Goal: Task Accomplishment & Management: Complete application form

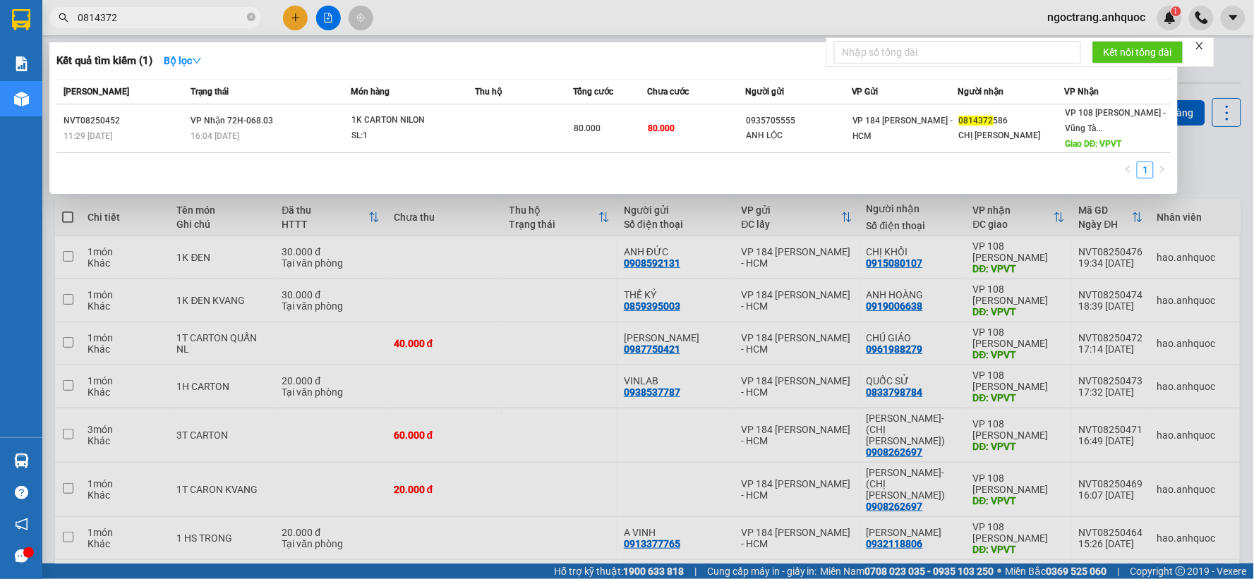
scroll to position [78, 0]
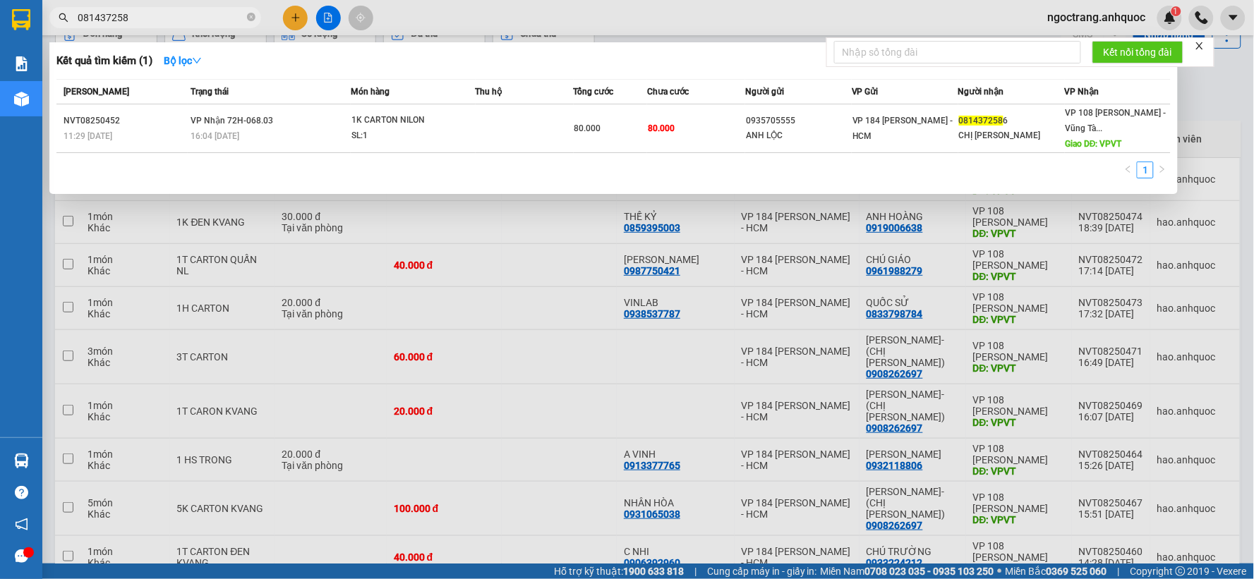
type input "0814372586"
click at [251, 15] on icon "close-circle" at bounding box center [251, 17] width 8 height 8
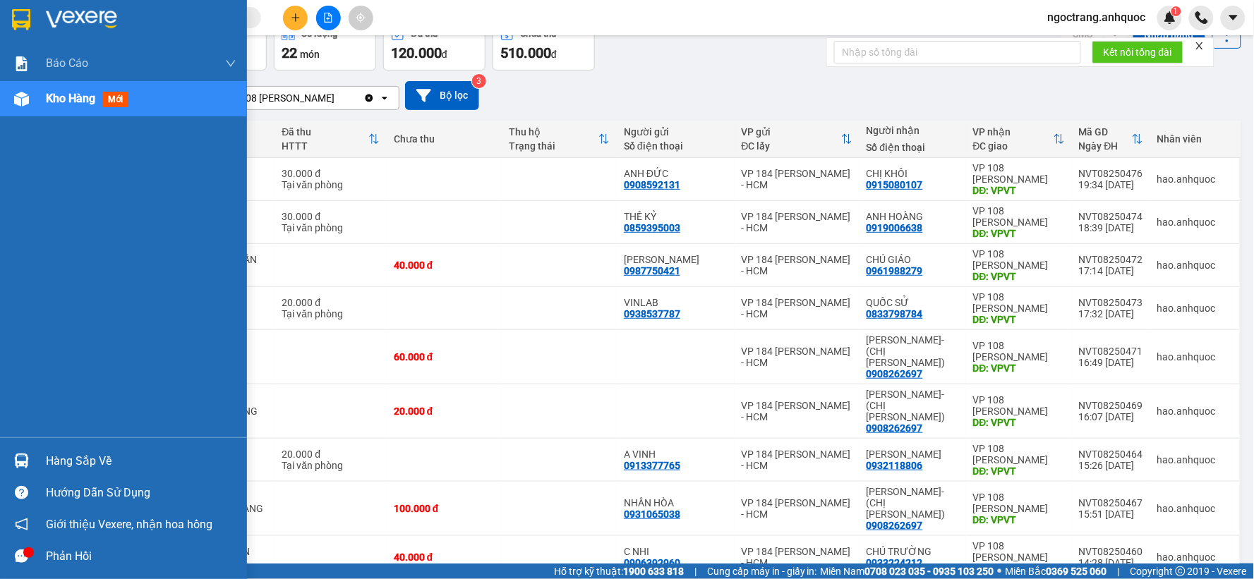
click at [23, 16] on img at bounding box center [21, 19] width 18 height 21
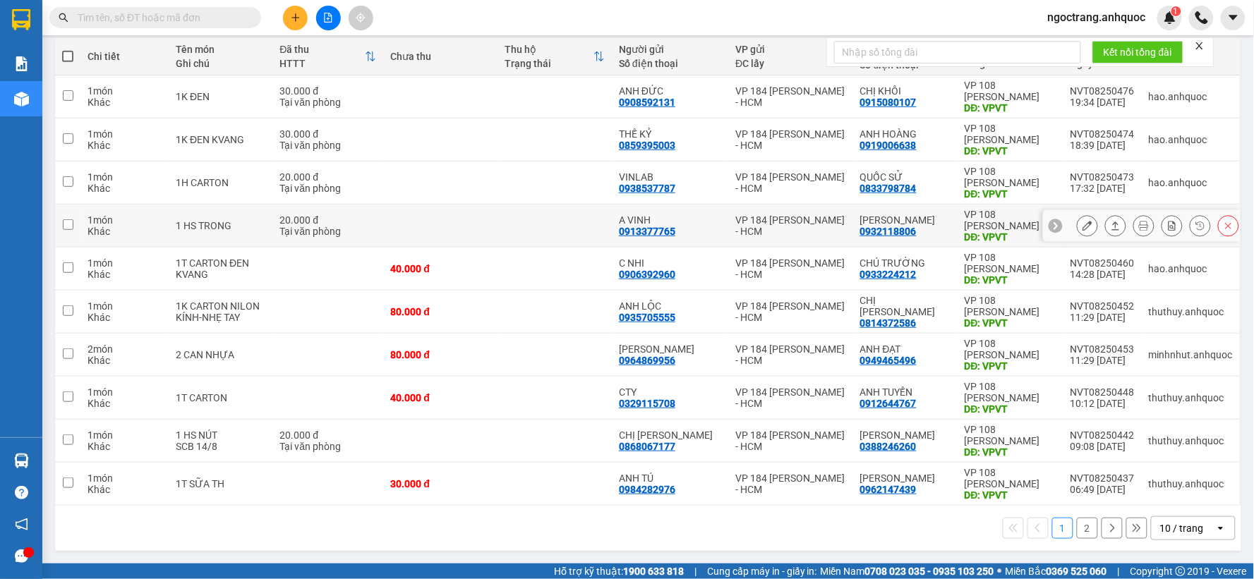
scroll to position [162, 0]
click at [1160, 531] on div "10 / trang" at bounding box center [1182, 529] width 44 height 14
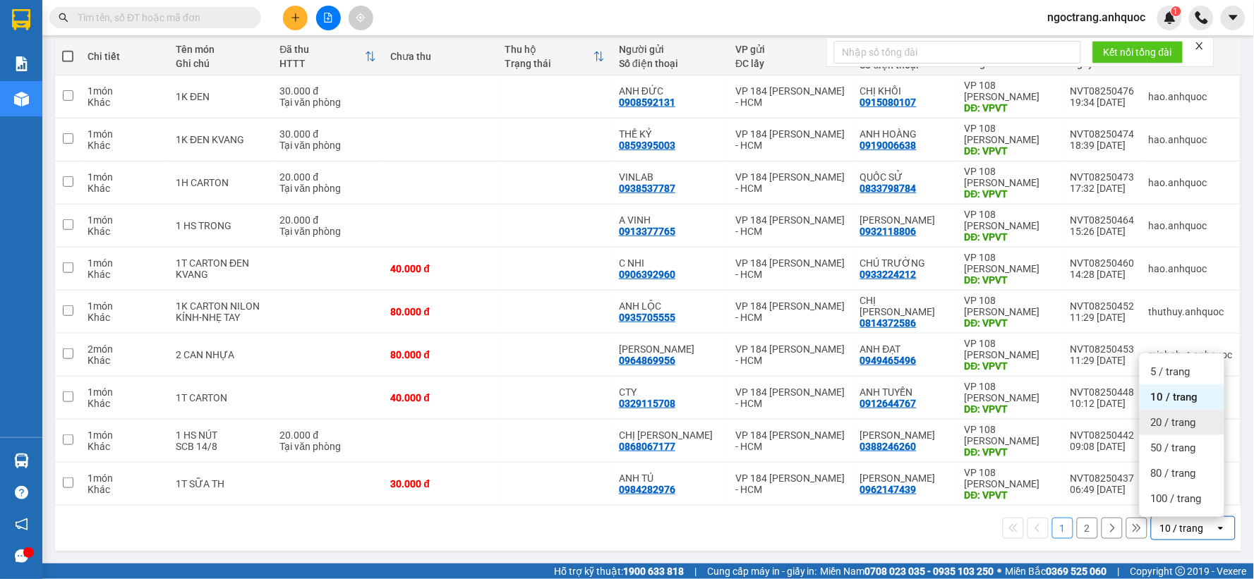
click at [1175, 424] on span "20 / trang" at bounding box center [1173, 423] width 45 height 14
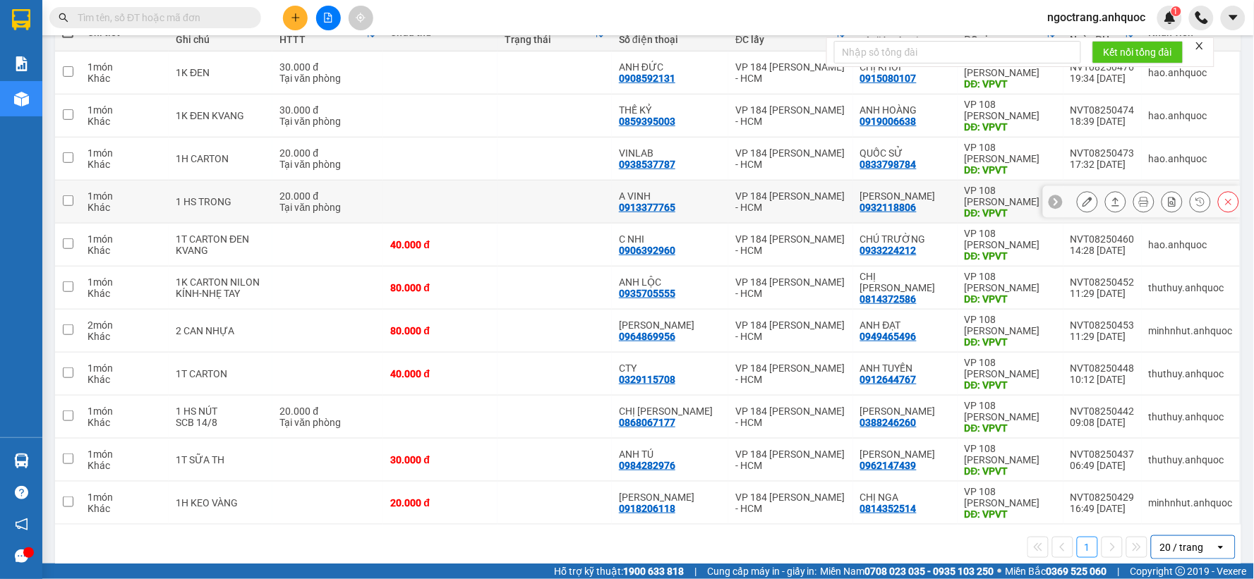
scroll to position [205, 0]
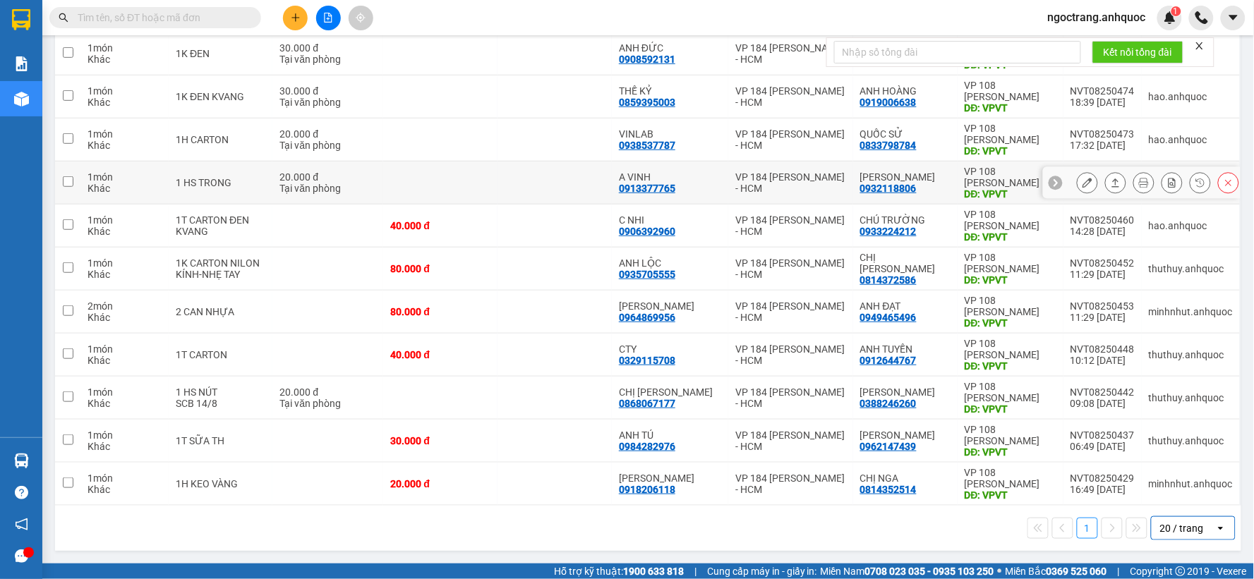
click at [436, 184] on td at bounding box center [440, 183] width 114 height 43
checkbox input "true"
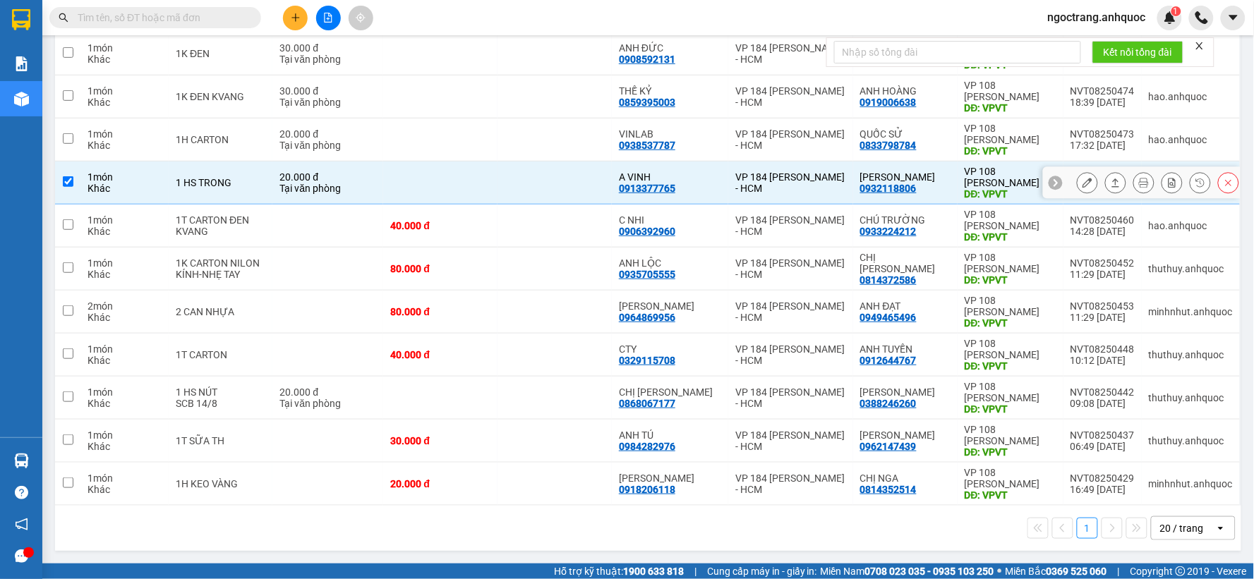
click at [1083, 178] on icon at bounding box center [1088, 183] width 10 height 10
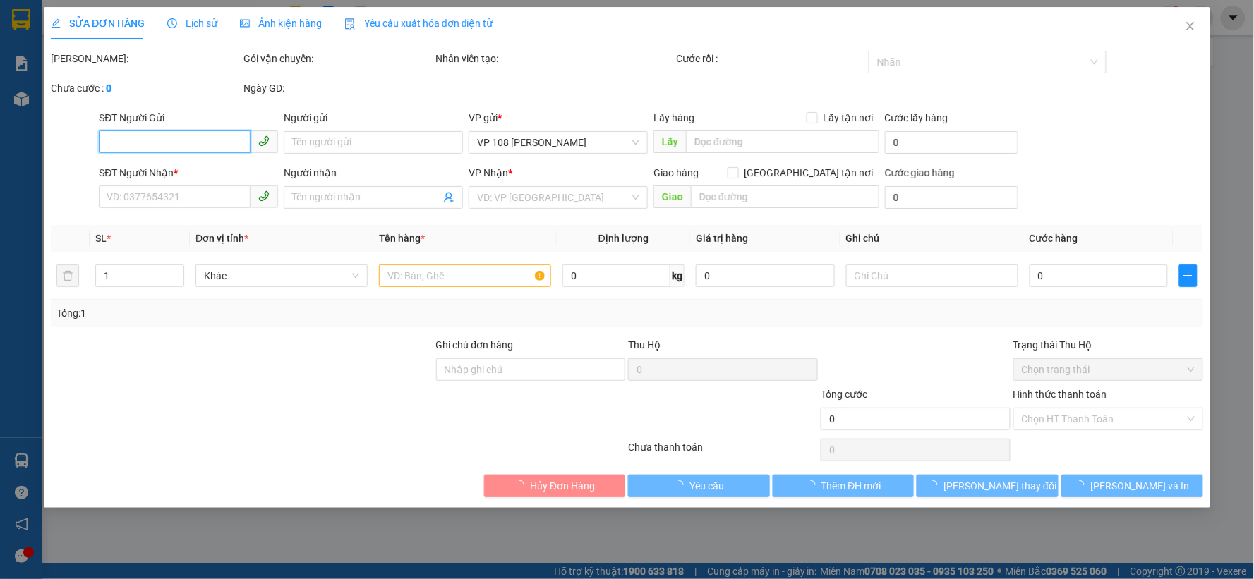
type input "0913377765"
type input "A VINH"
type input "0932118806"
type input "[PERSON_NAME]"
type input "VPVT"
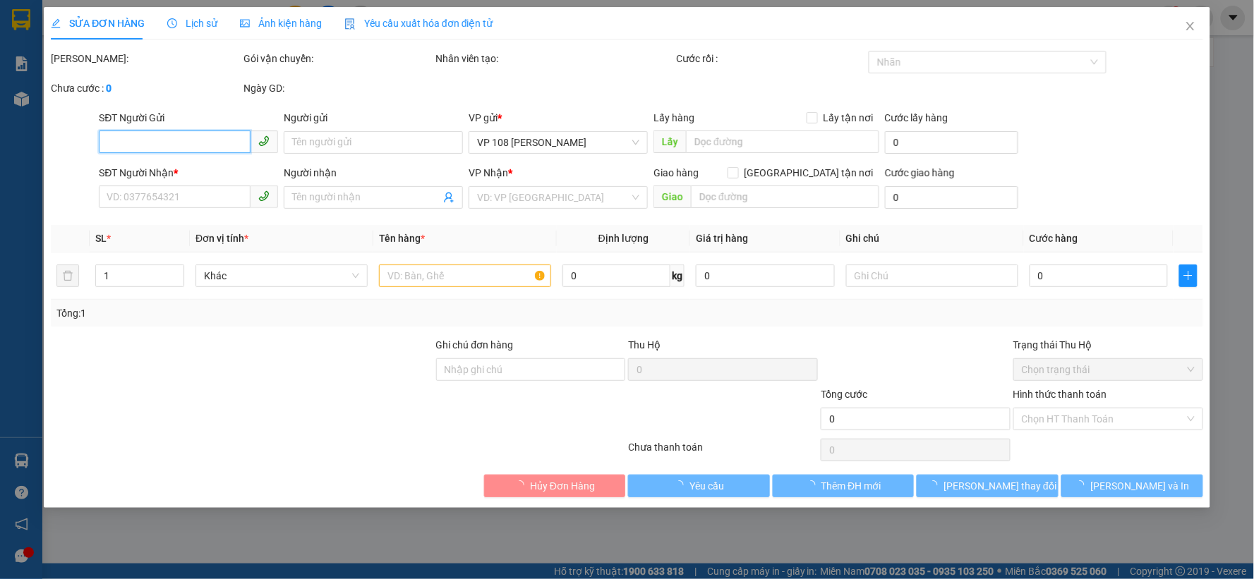
type input "TM 14/8 VP 184 HẢO"
type input "20.000"
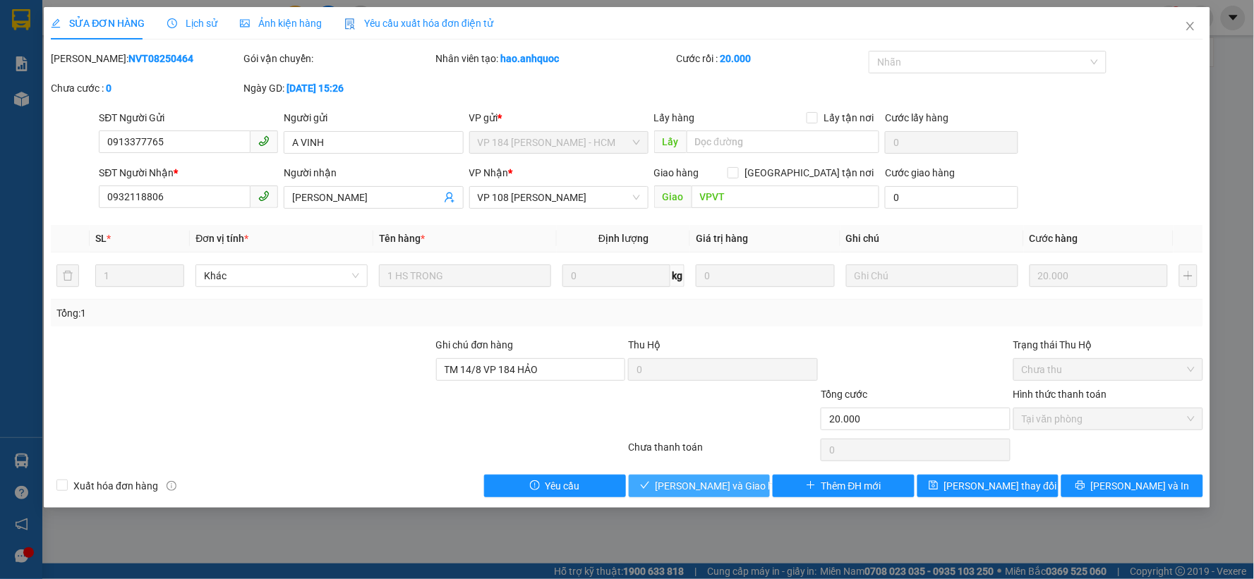
click at [716, 480] on span "[PERSON_NAME] và Giao hàng" at bounding box center [724, 487] width 136 height 16
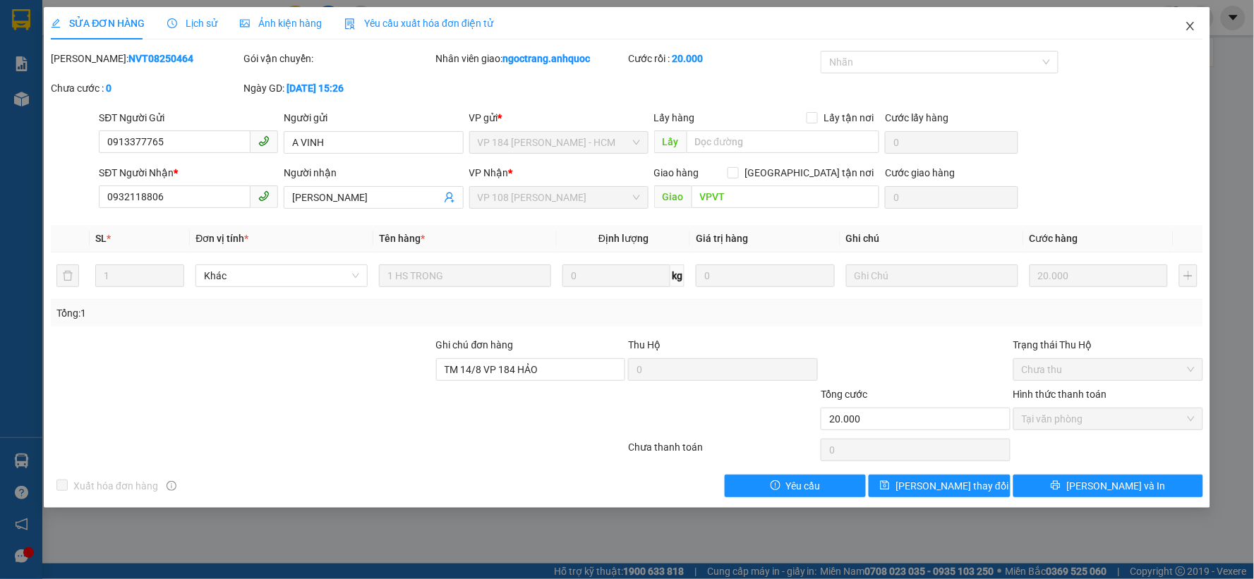
click at [1189, 23] on icon "close" at bounding box center [1190, 25] width 11 height 11
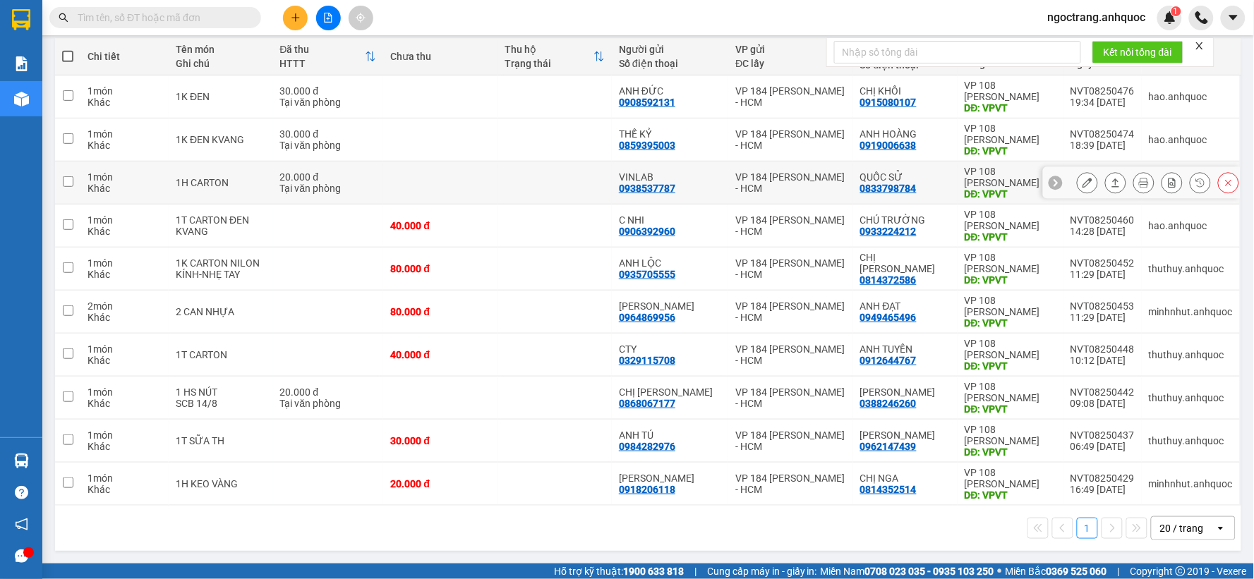
scroll to position [162, 0]
click at [1083, 398] on icon at bounding box center [1088, 398] width 10 height 10
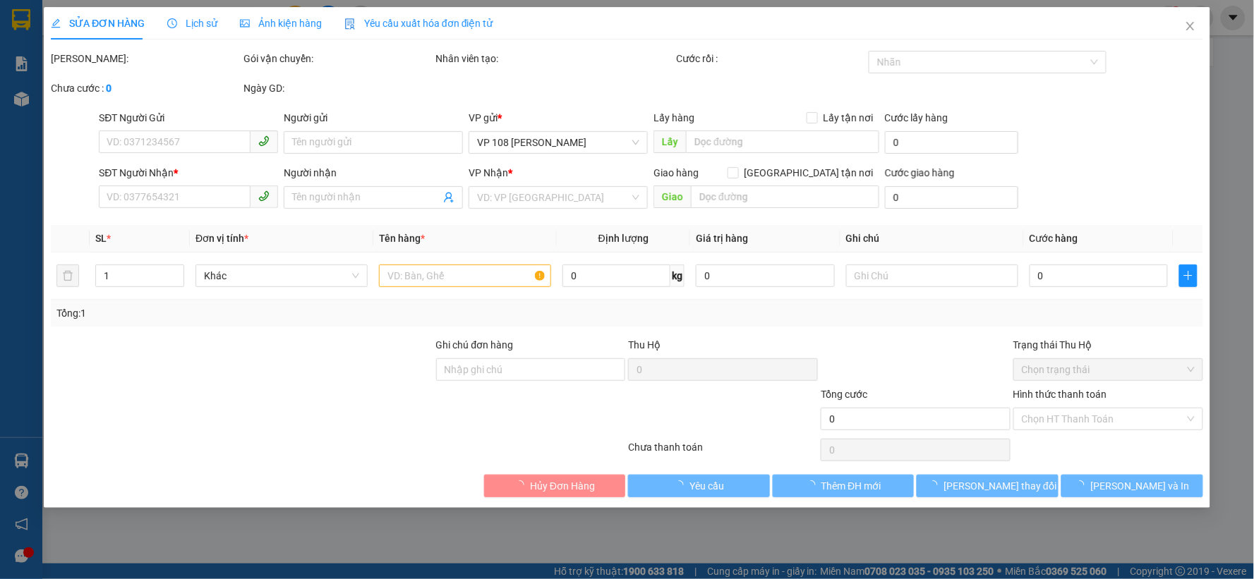
type input "0868067177"
type input "CHỊ [PERSON_NAME]"
type input "0388246260"
type input "[PERSON_NAME]"
type input "VPVT"
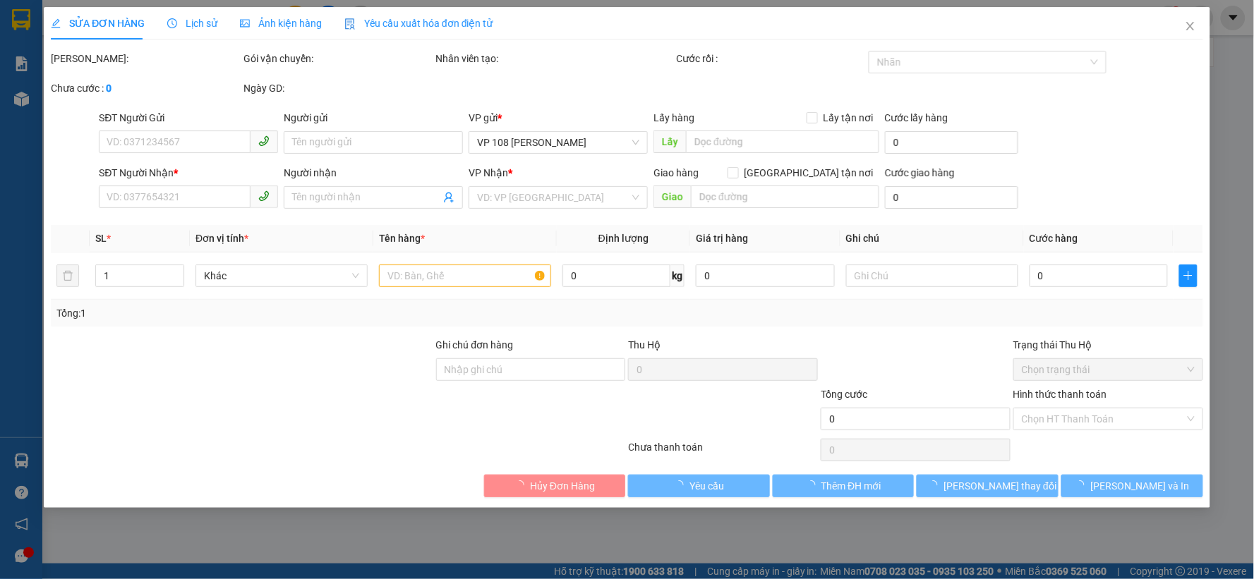
type input "20.000"
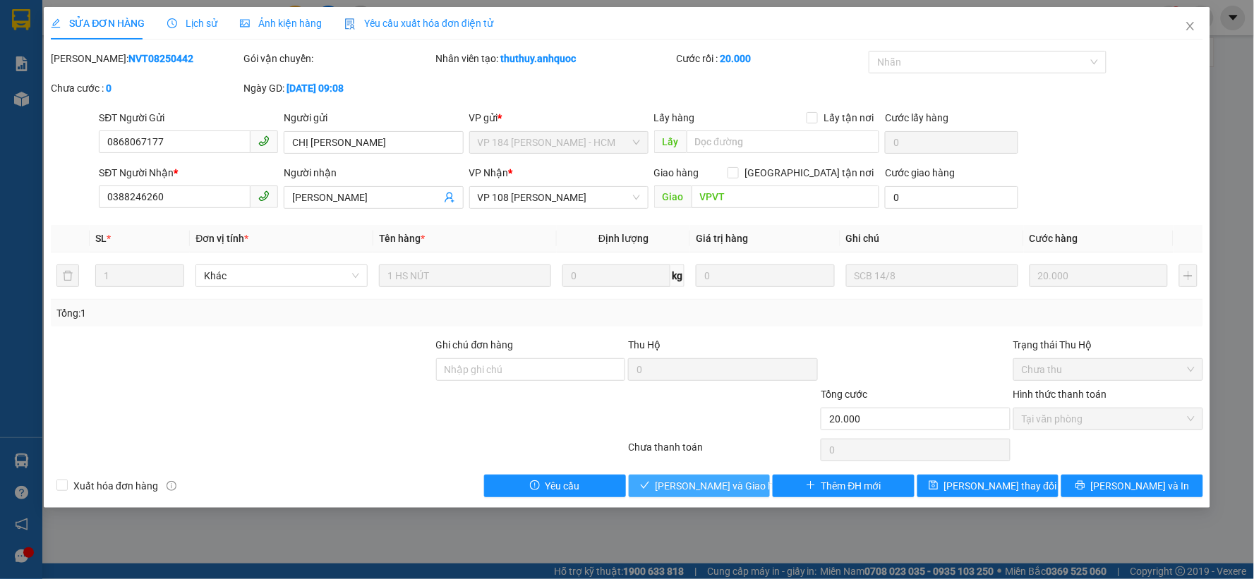
click at [710, 481] on span "[PERSON_NAME] và Giao hàng" at bounding box center [724, 487] width 136 height 16
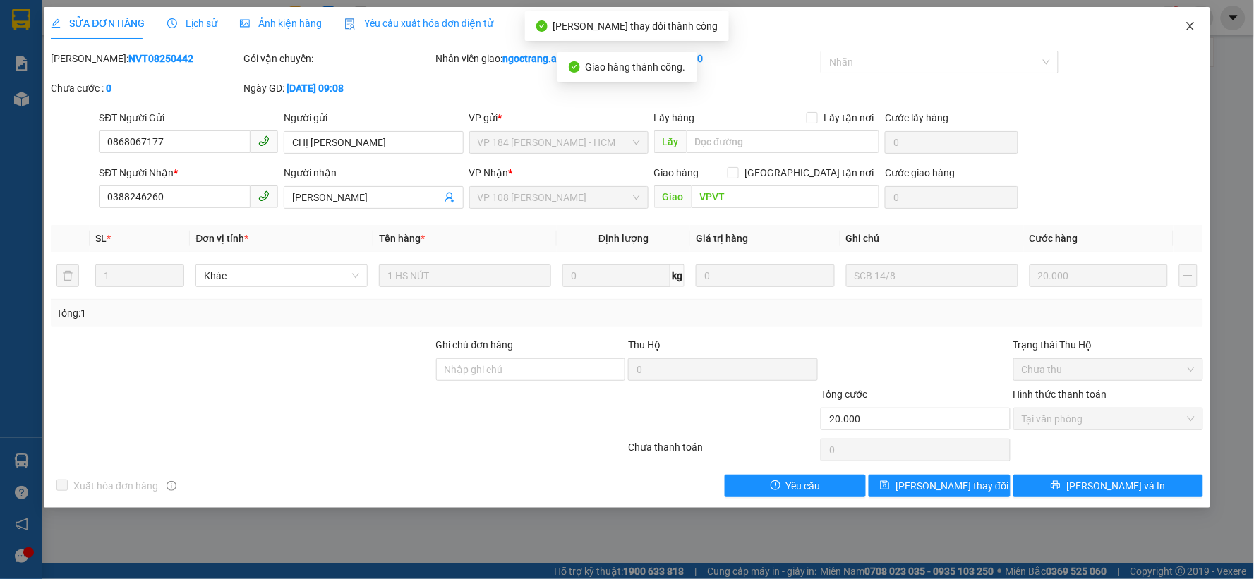
click at [1198, 27] on span "Close" at bounding box center [1191, 27] width 40 height 40
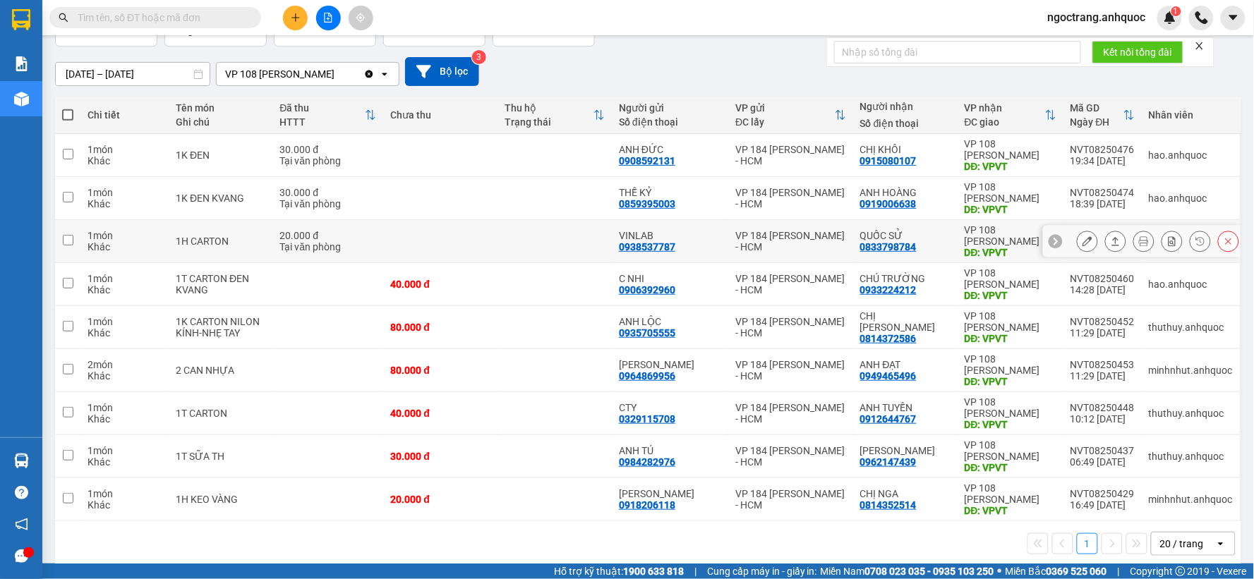
scroll to position [119, 0]
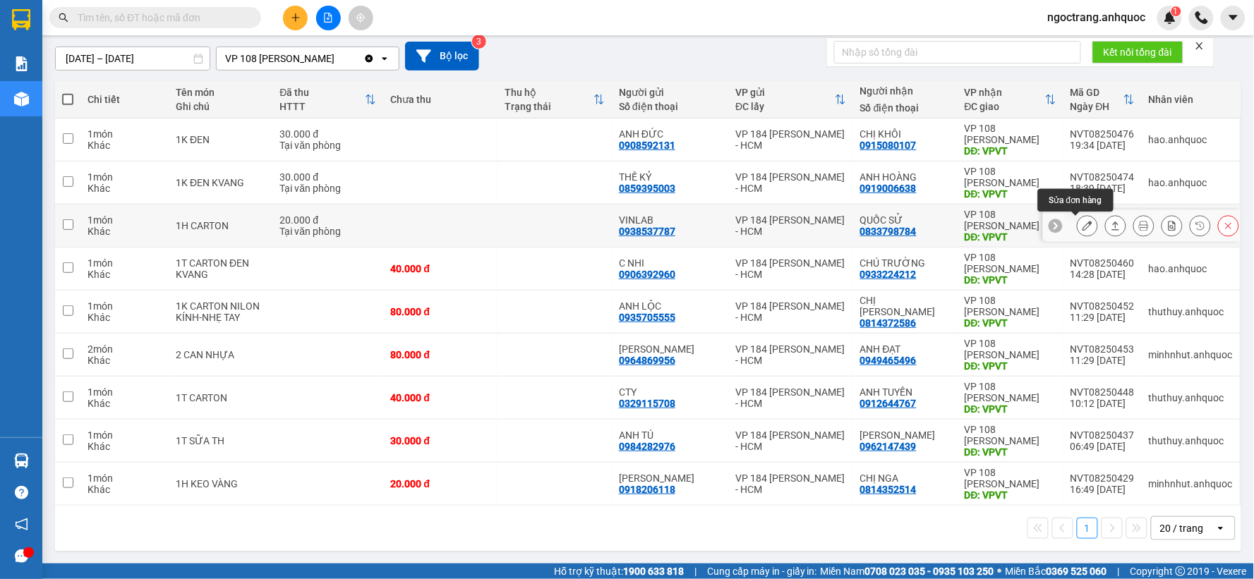
click at [1078, 224] on button at bounding box center [1088, 226] width 20 height 25
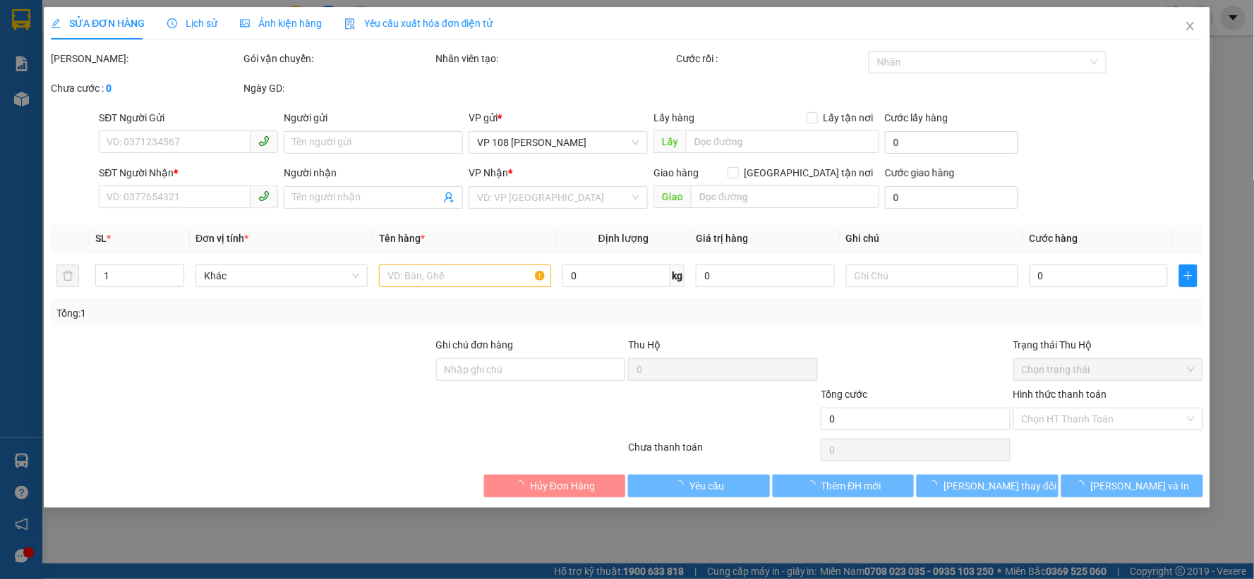
type input "0938537787"
type input "VINLAB"
type input "0833798784"
type input "QUỐC SỬ"
type input "VPVT"
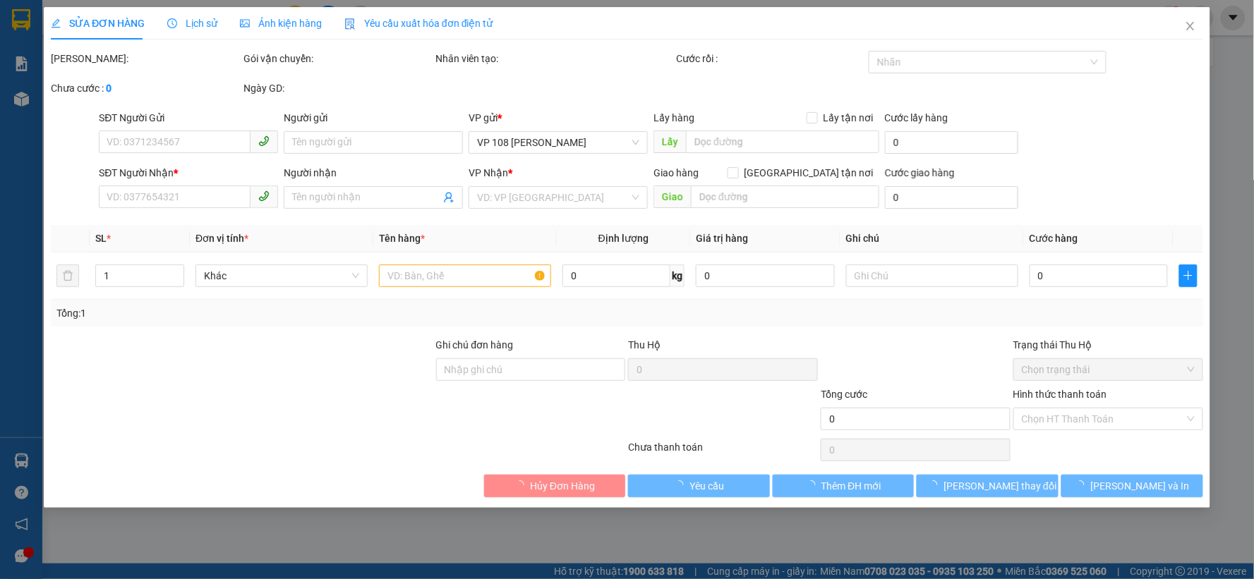
type input "TM 14/8 VP184 HẢO"
type input "20.000"
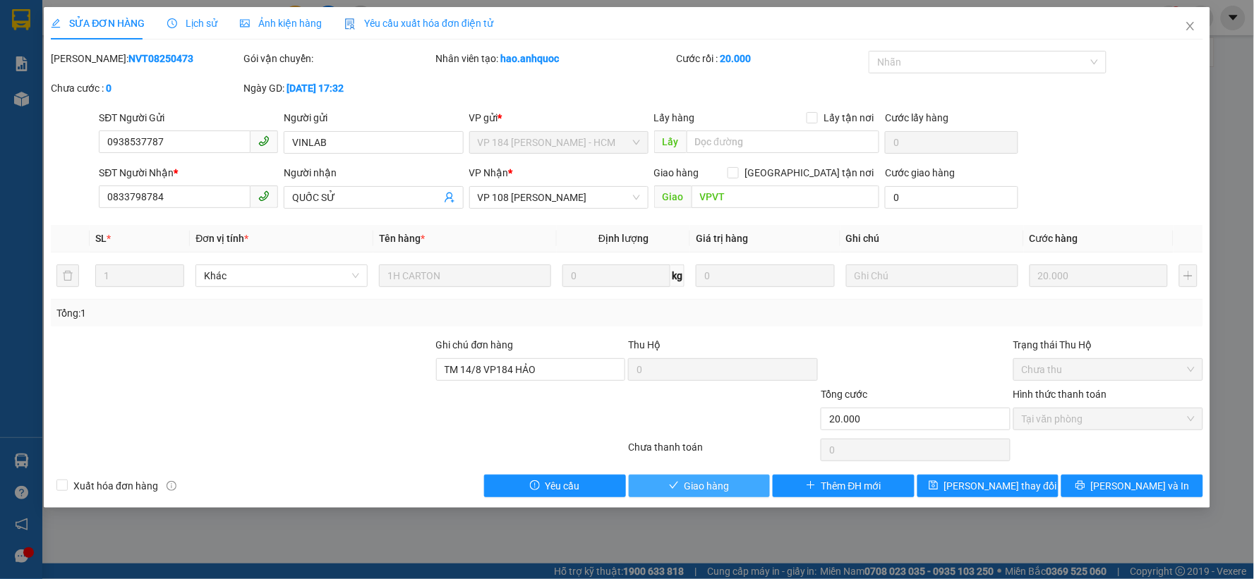
click at [742, 490] on button "Giao hàng" at bounding box center [700, 486] width 142 height 23
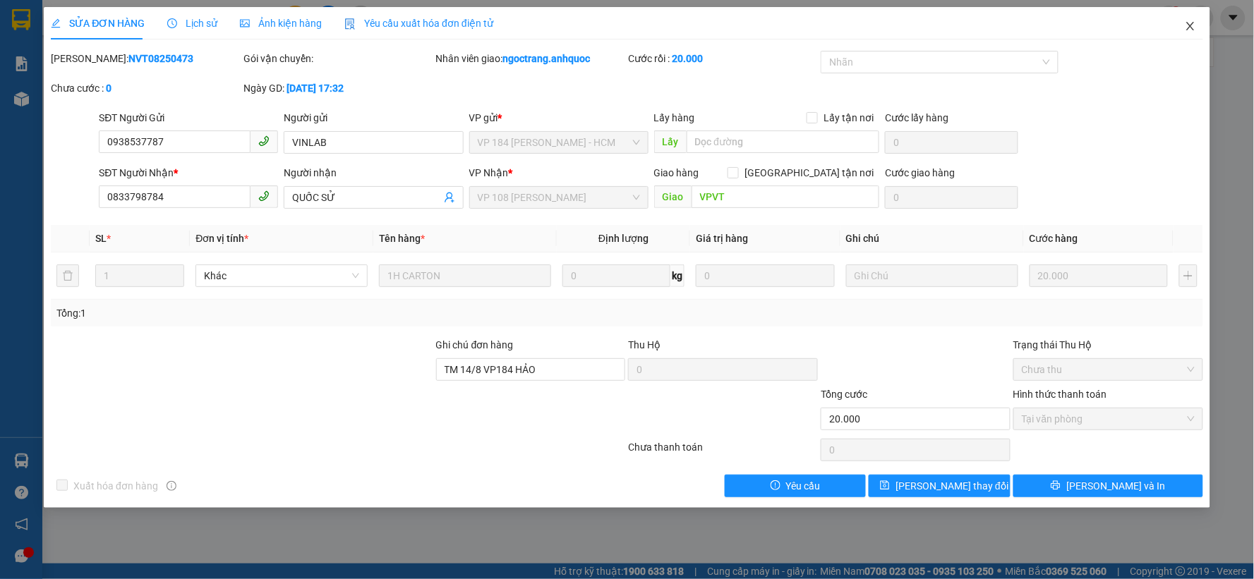
click at [1194, 26] on icon "close" at bounding box center [1190, 25] width 11 height 11
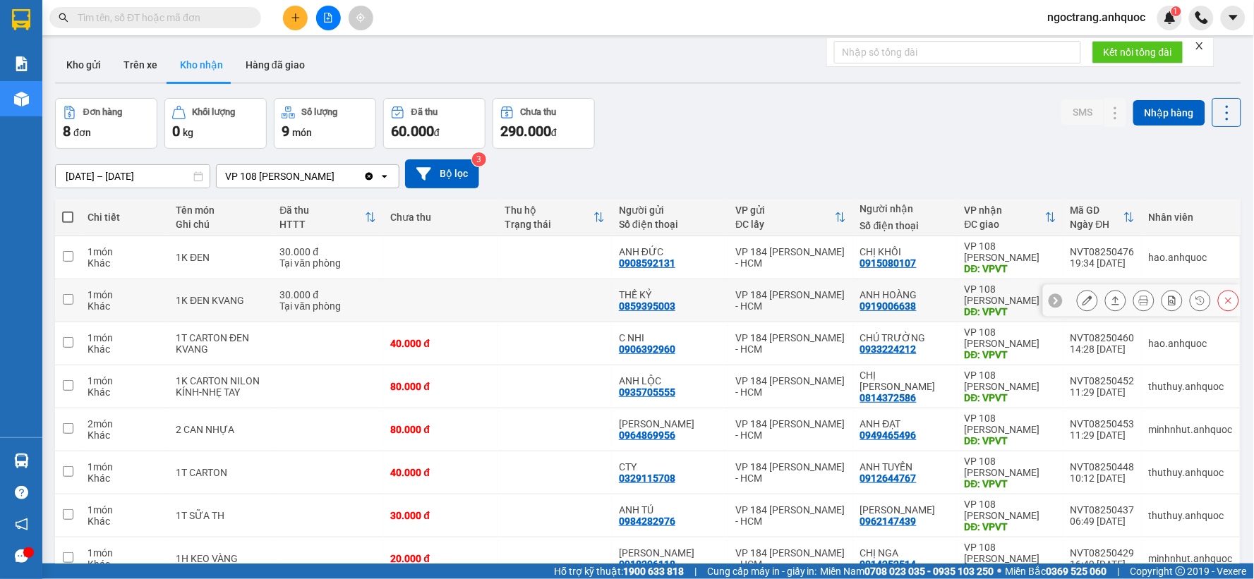
scroll to position [76, 0]
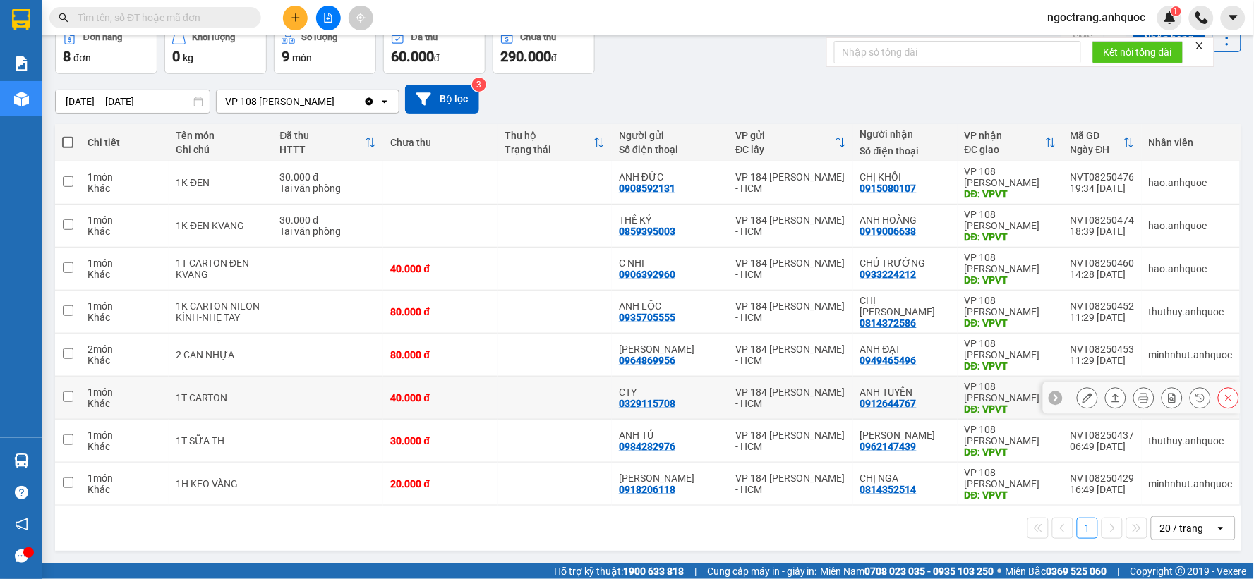
click at [517, 397] on td at bounding box center [555, 398] width 114 height 43
checkbox input "true"
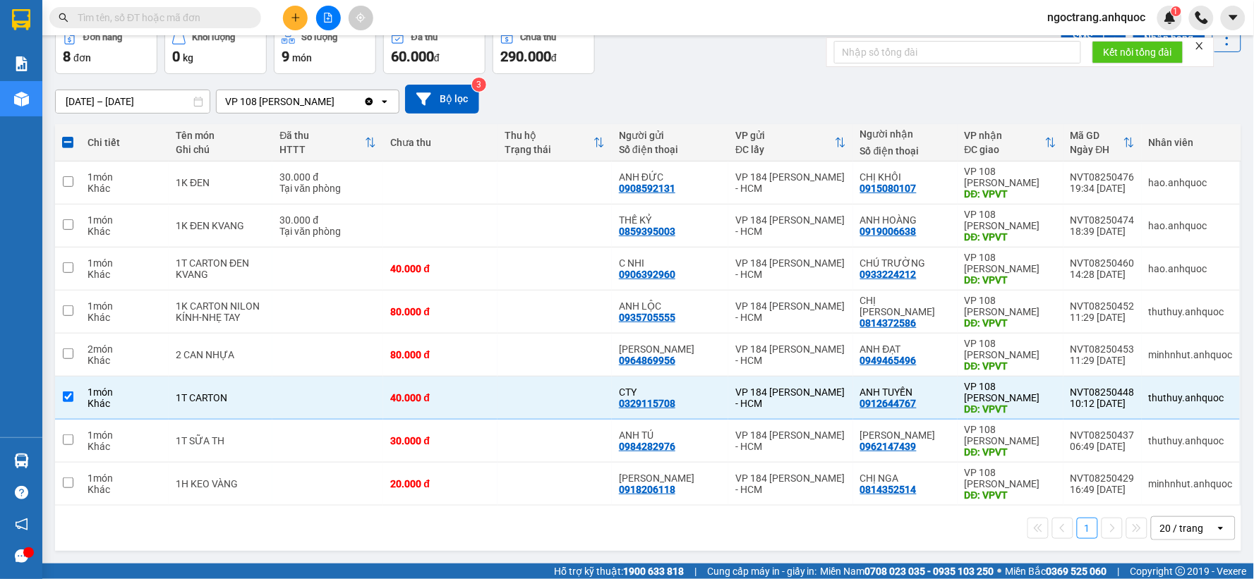
click at [1165, 532] on div "20 / trang" at bounding box center [1182, 529] width 44 height 14
click at [186, 107] on div "ver 1.8.138 Kho gửi Trên xe Kho nhận Hàng đã giao Đơn hàng 8 đơn Khối lượng 0 k…" at bounding box center [648, 262] width 1198 height 589
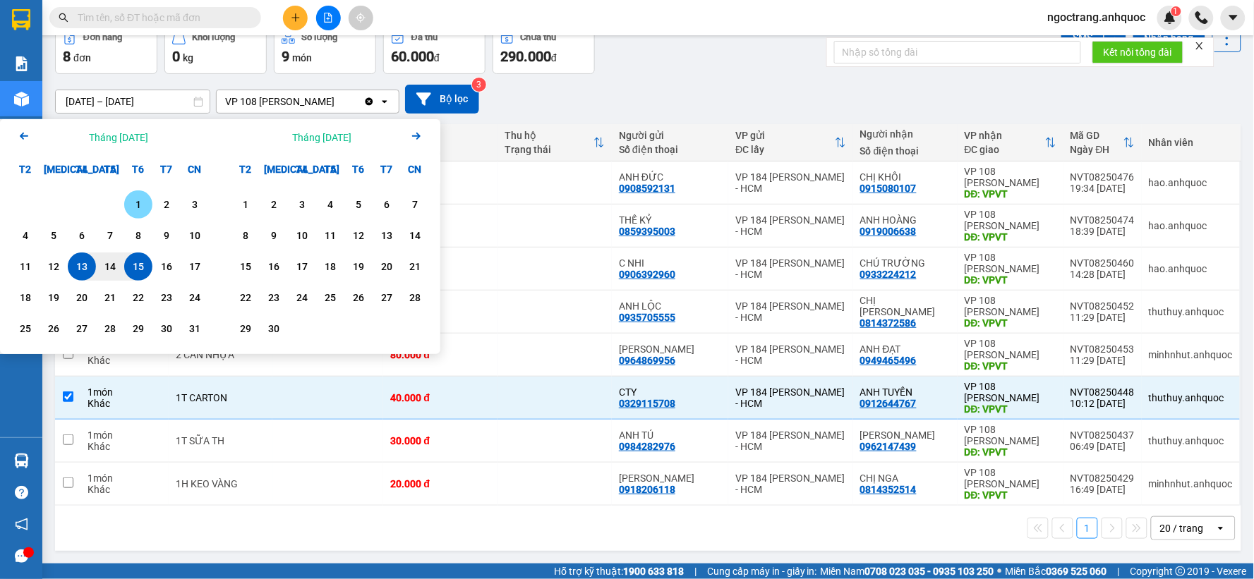
click at [136, 194] on div "1" at bounding box center [138, 205] width 28 height 28
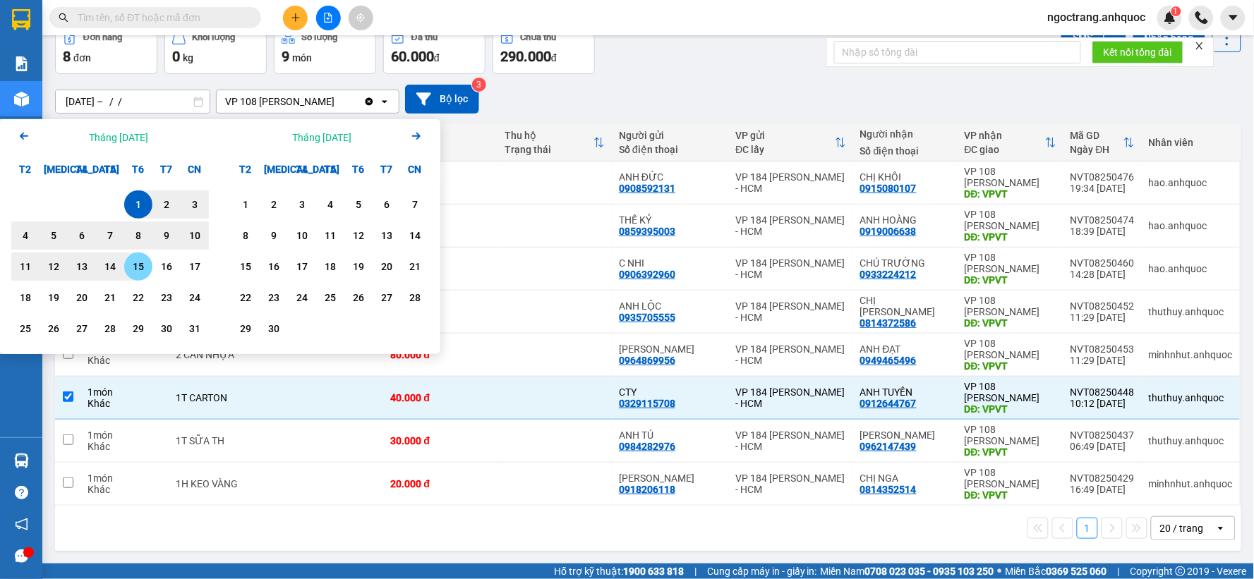
click at [136, 267] on div "15" at bounding box center [138, 266] width 20 height 17
type input "[DATE] – [DATE]"
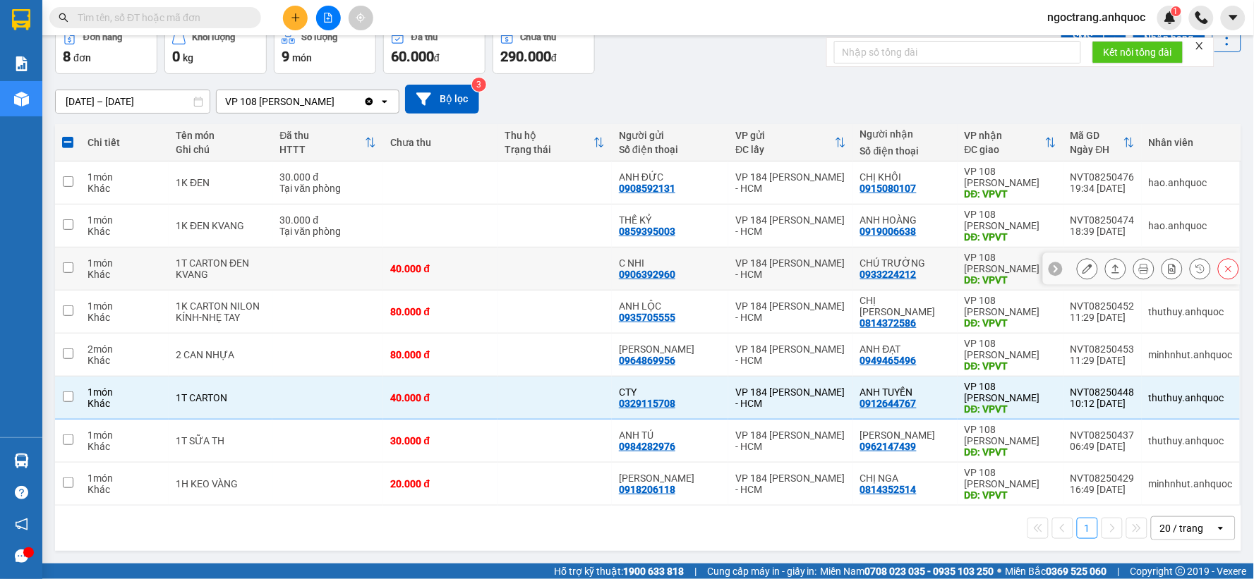
checkbox input "false"
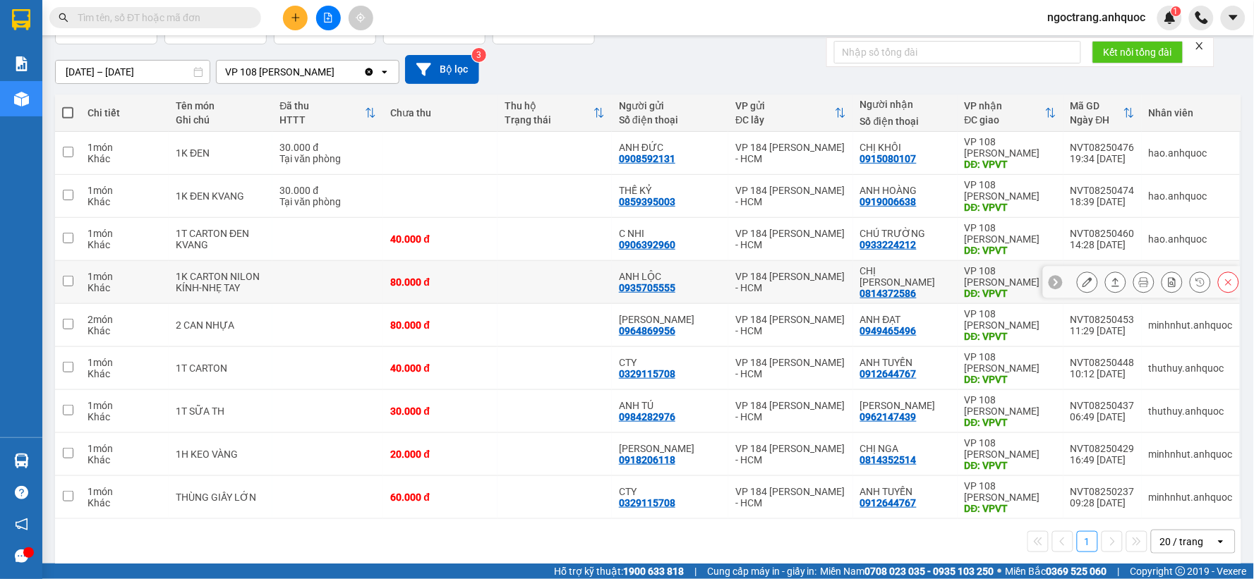
scroll to position [119, 0]
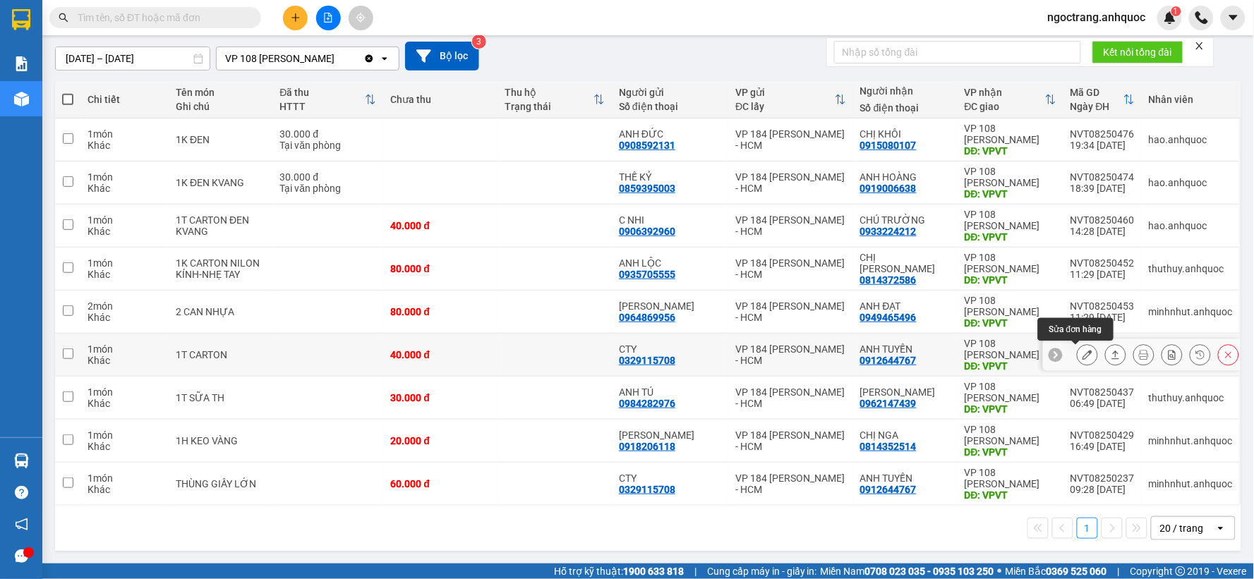
click at [1083, 353] on icon at bounding box center [1088, 355] width 10 height 10
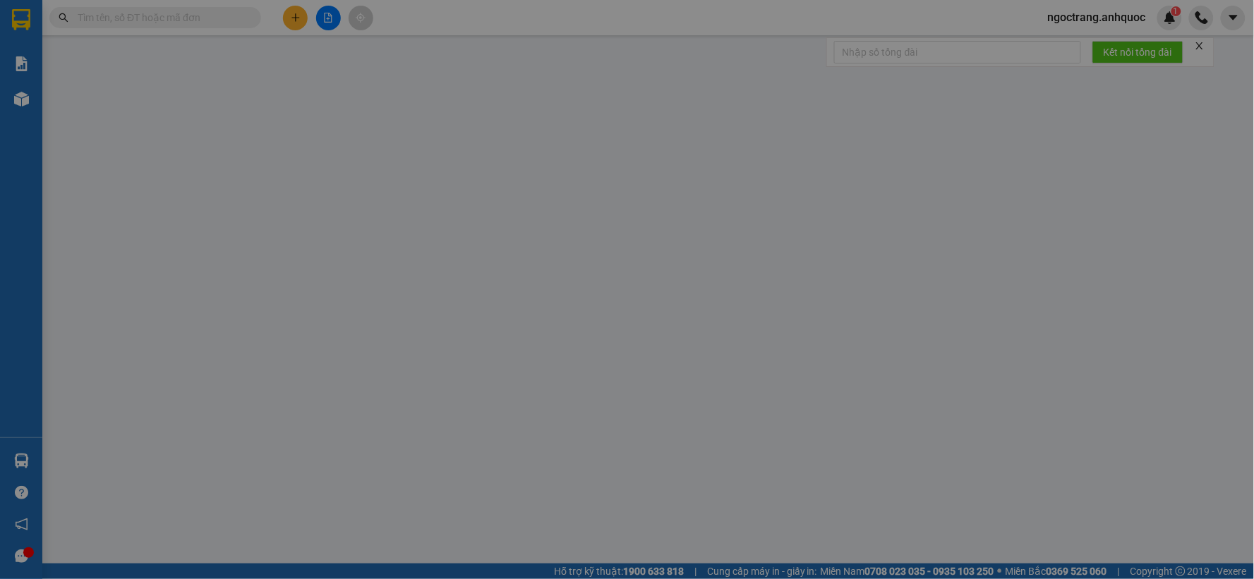
type input "0329115708"
type input "CTY"
type input "0912644767"
type input "ANH TUYẾN"
type input "VPVT"
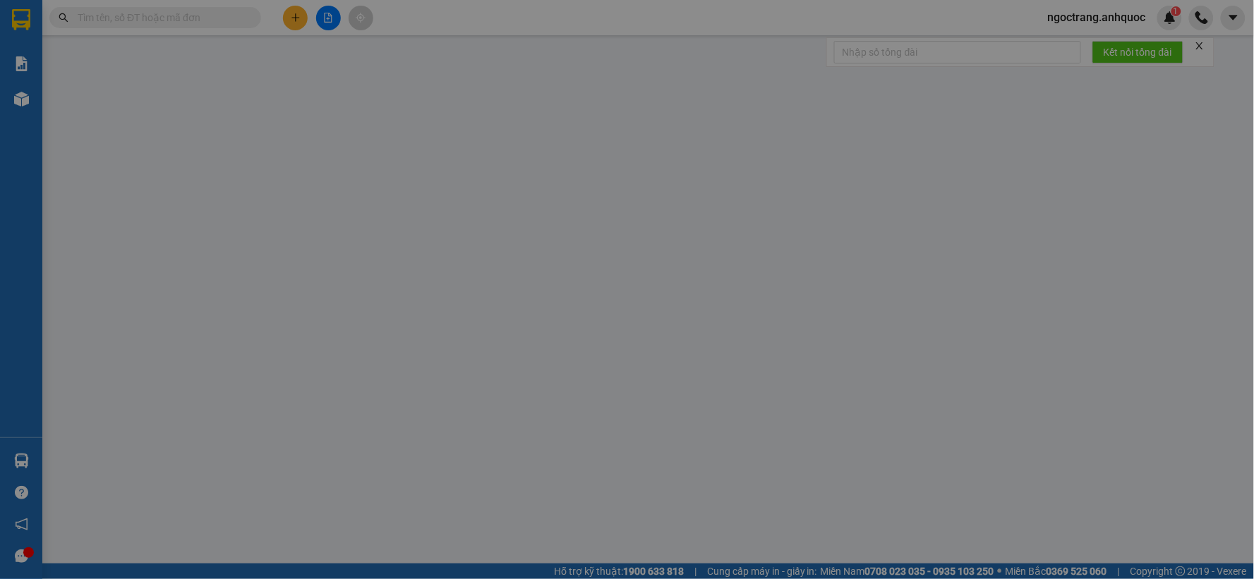
type input "40.000"
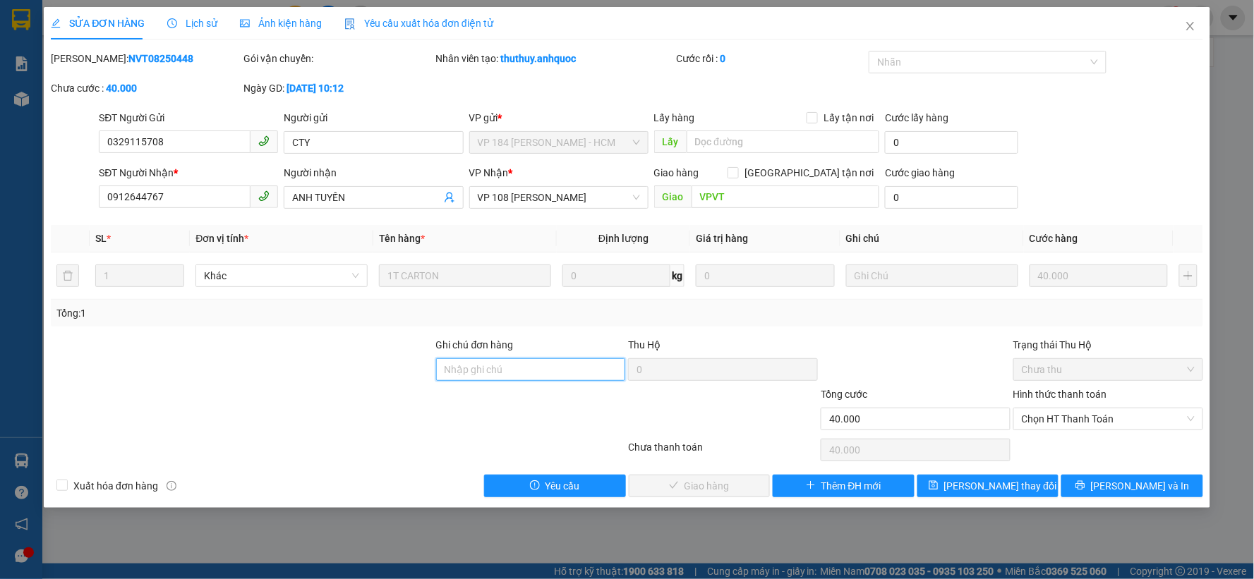
click at [536, 363] on input "Ghi chú đơn hàng" at bounding box center [531, 370] width 190 height 23
type input "CK SCB 15/8"
click at [1085, 422] on span "Chọn HT Thanh Toán" at bounding box center [1108, 419] width 173 height 21
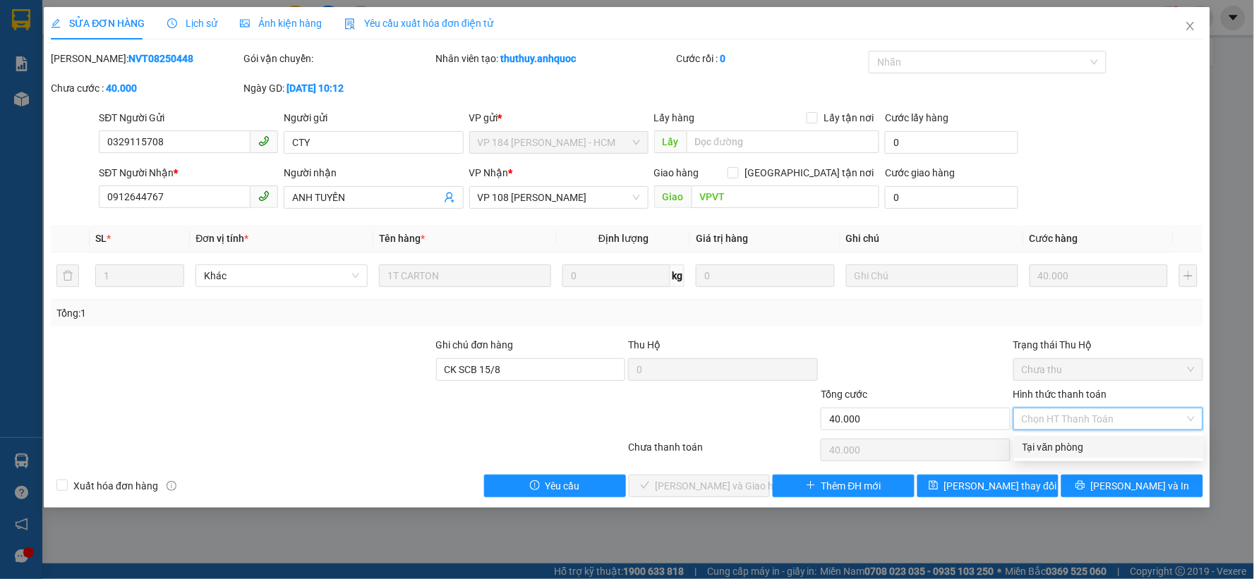
click at [1073, 450] on div "Tại văn phòng" at bounding box center [1109, 448] width 173 height 16
type input "0"
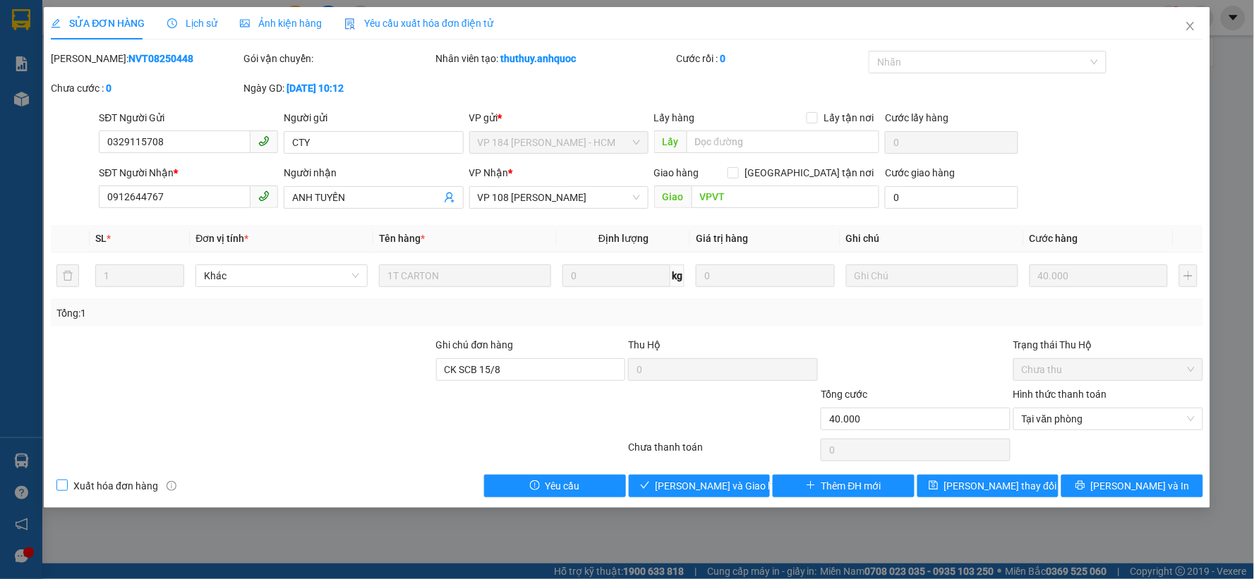
click at [79, 484] on span "Xuất hóa đơn hàng" at bounding box center [116, 487] width 96 height 16
click at [66, 484] on input "Xuất hóa đơn hàng" at bounding box center [61, 485] width 10 height 10
checkbox input "true"
click at [1145, 482] on span "[PERSON_NAME] và In" at bounding box center [1140, 487] width 99 height 16
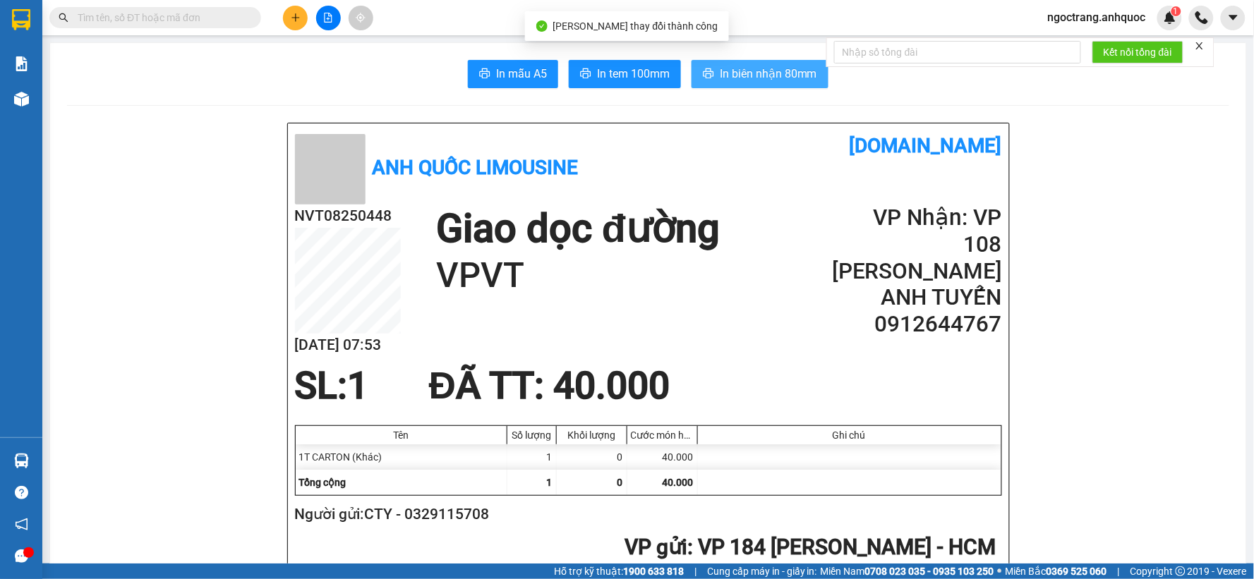
click at [786, 80] on span "In biên nhận 80mm" at bounding box center [768, 74] width 97 height 18
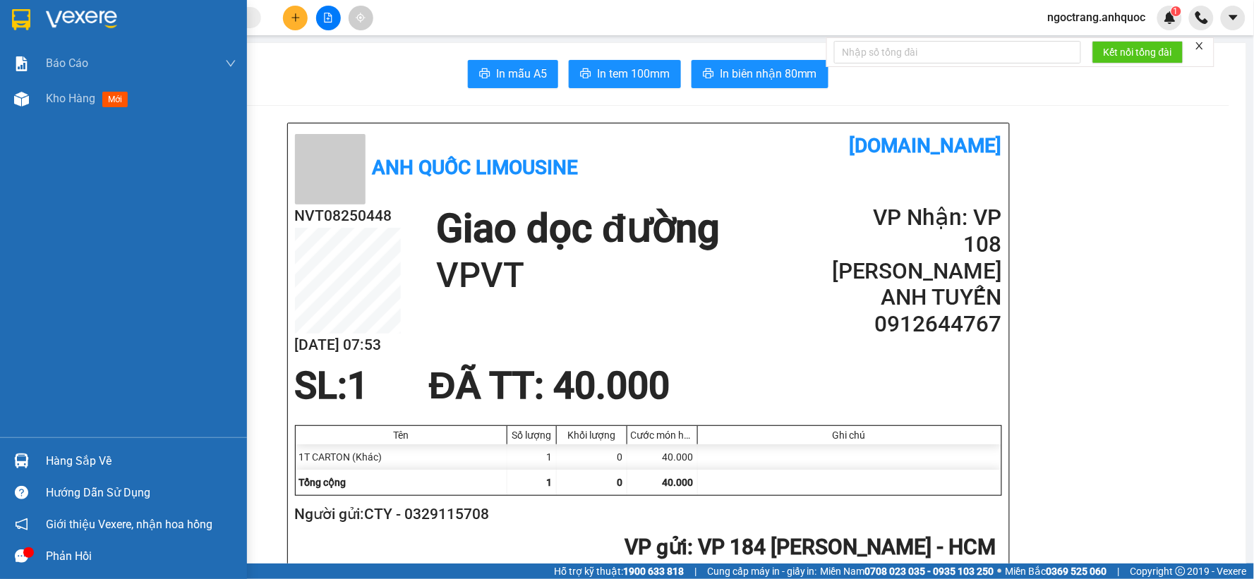
click at [54, 16] on img at bounding box center [81, 19] width 71 height 21
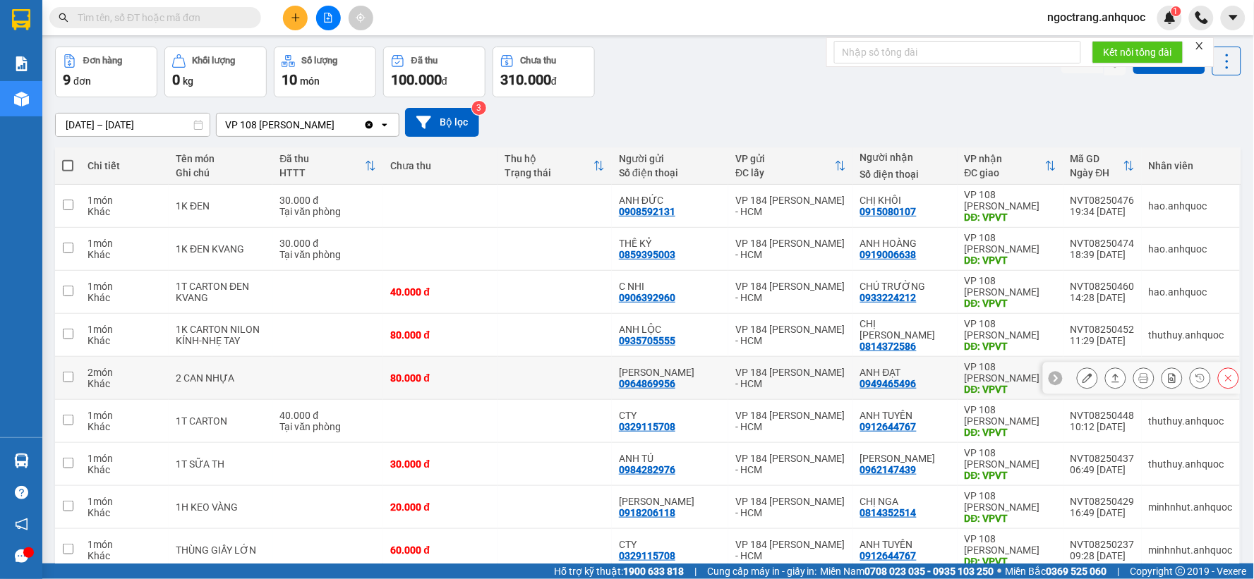
scroll to position [119, 0]
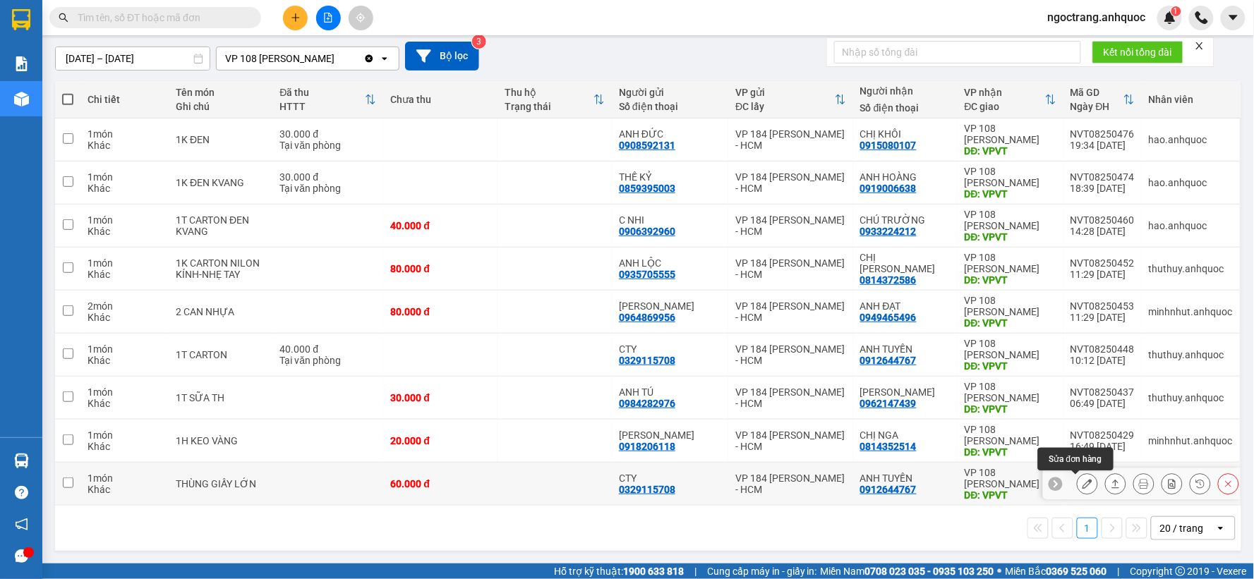
click at [1083, 488] on icon at bounding box center [1088, 484] width 10 height 10
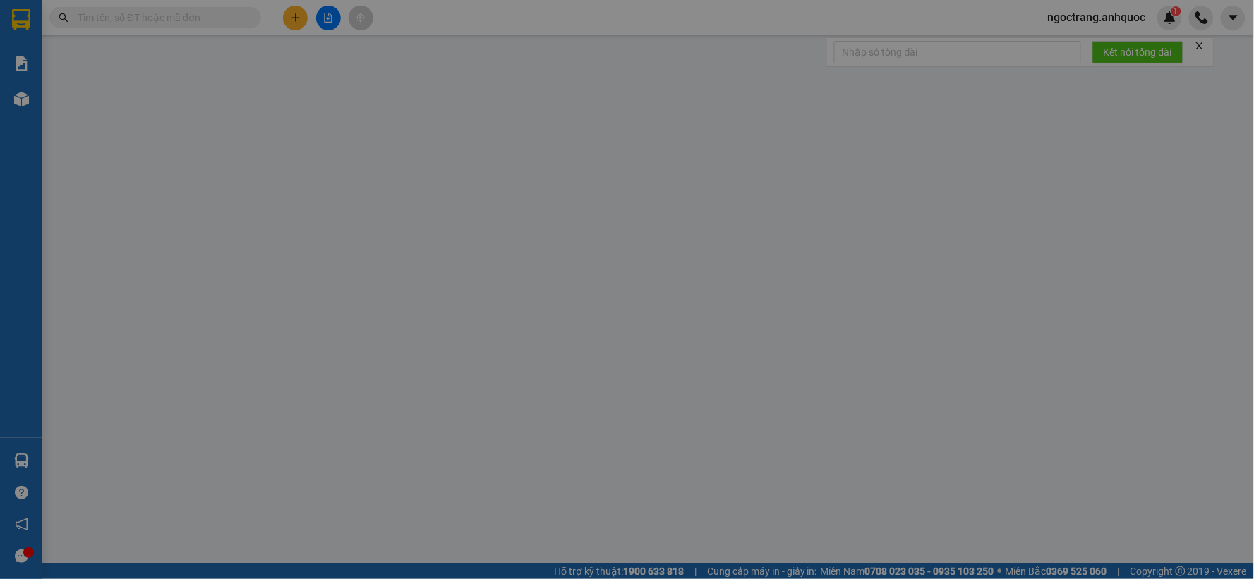
type input "0329115708"
type input "CTY"
type input "0912644767"
type input "ANH TUYẾN"
type input "VPVT"
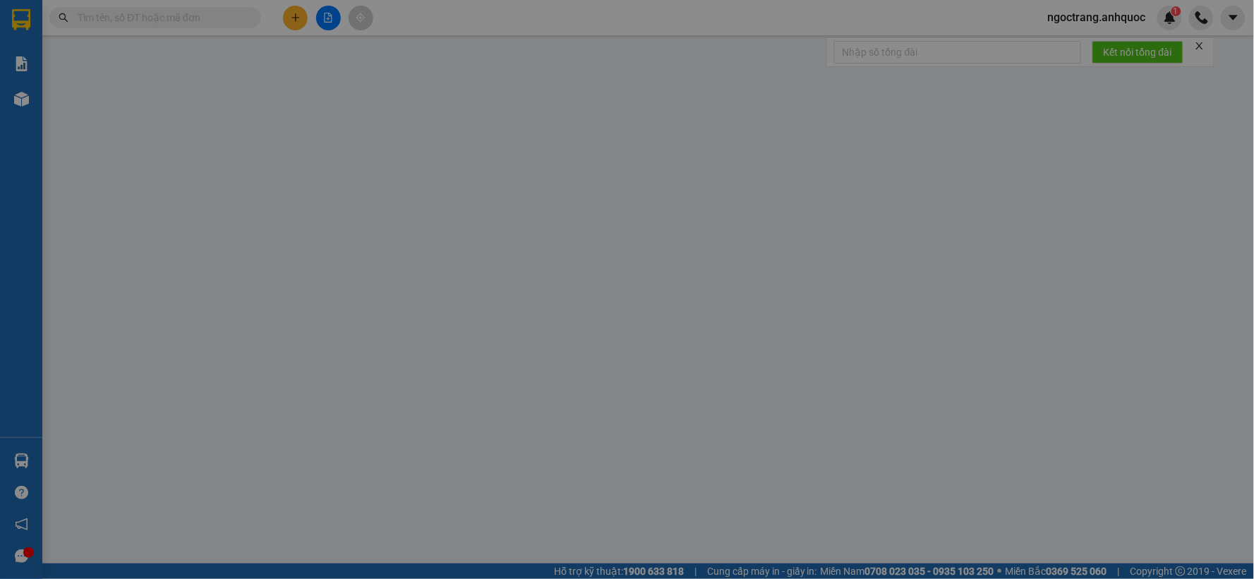
type input "60.000"
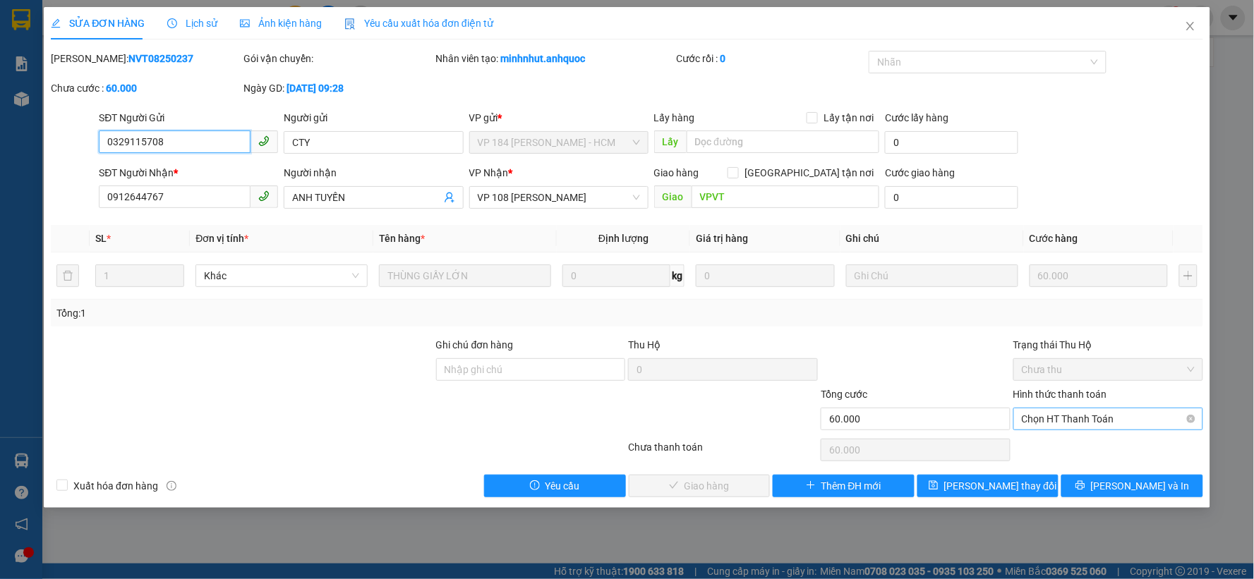
click at [1066, 417] on span "Chọn HT Thanh Toán" at bounding box center [1108, 419] width 173 height 21
click at [1055, 447] on div "Tại văn phòng" at bounding box center [1109, 448] width 173 height 16
type input "0"
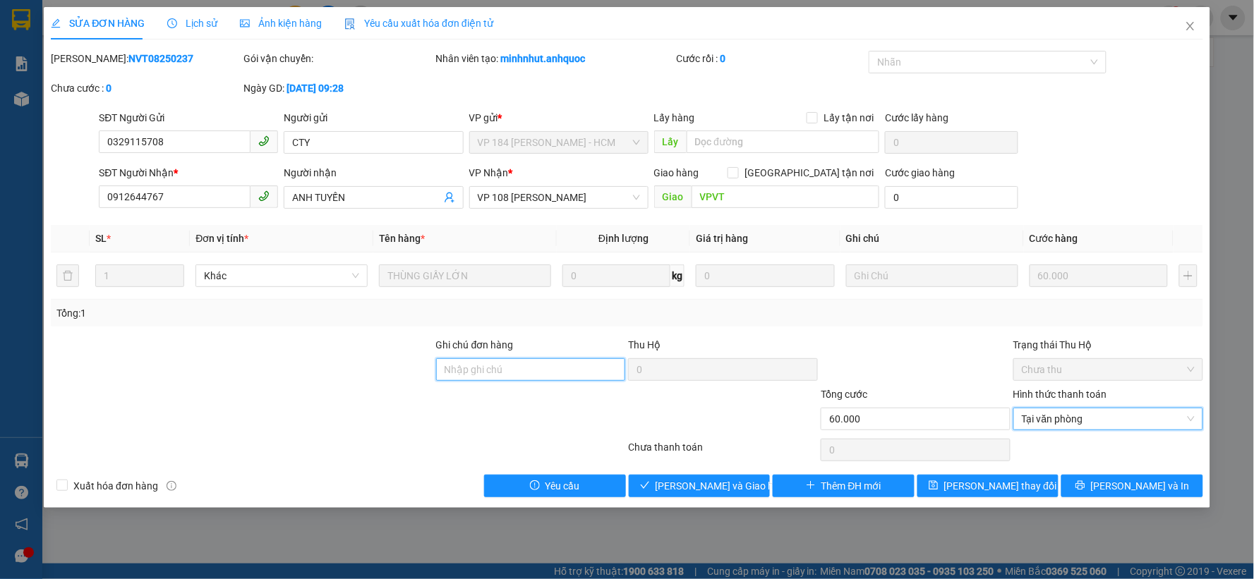
click at [541, 368] on input "Ghi chú đơn hàng" at bounding box center [531, 370] width 190 height 23
type input "ck scb 15/8"
click at [425, 416] on div at bounding box center [241, 411] width 385 height 49
click at [100, 488] on span "Xuất hóa đơn hàng" at bounding box center [116, 487] width 96 height 16
click at [66, 488] on input "Xuất hóa đơn hàng" at bounding box center [61, 485] width 10 height 10
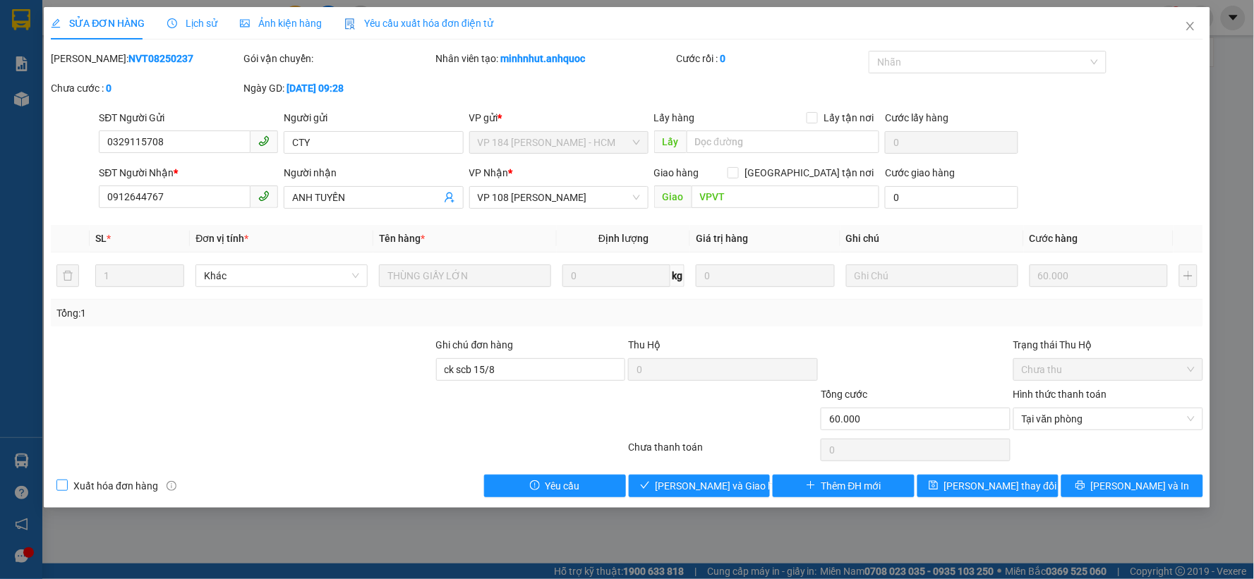
checkbox input "true"
click at [708, 487] on span "[PERSON_NAME] và Giao hàng" at bounding box center [724, 487] width 136 height 16
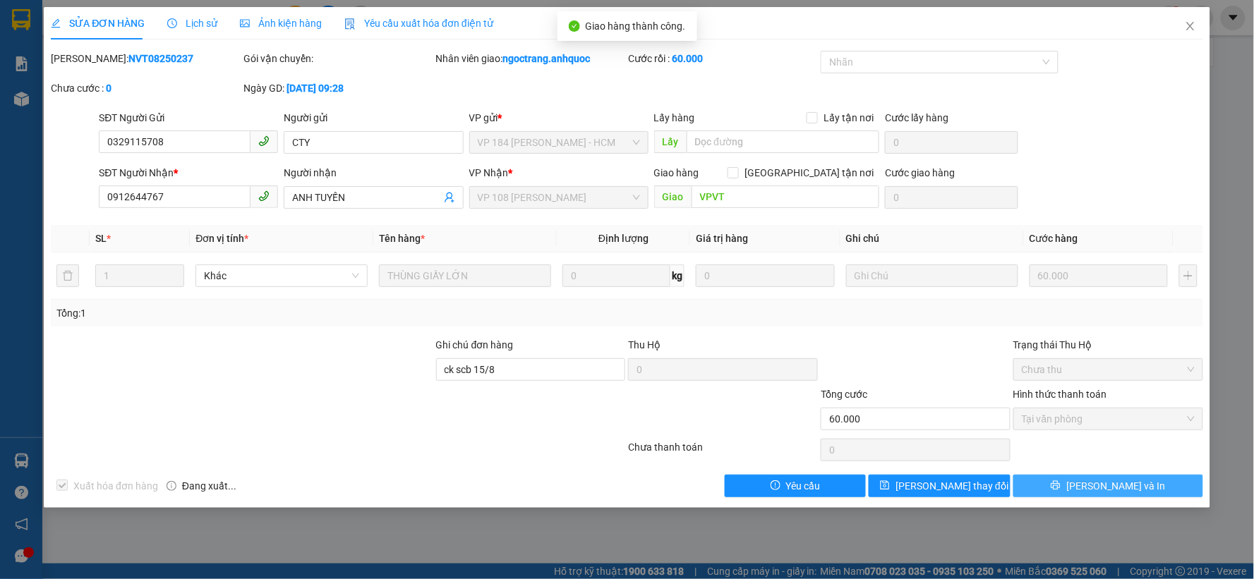
click at [1129, 483] on span "[PERSON_NAME] và In" at bounding box center [1115, 487] width 99 height 16
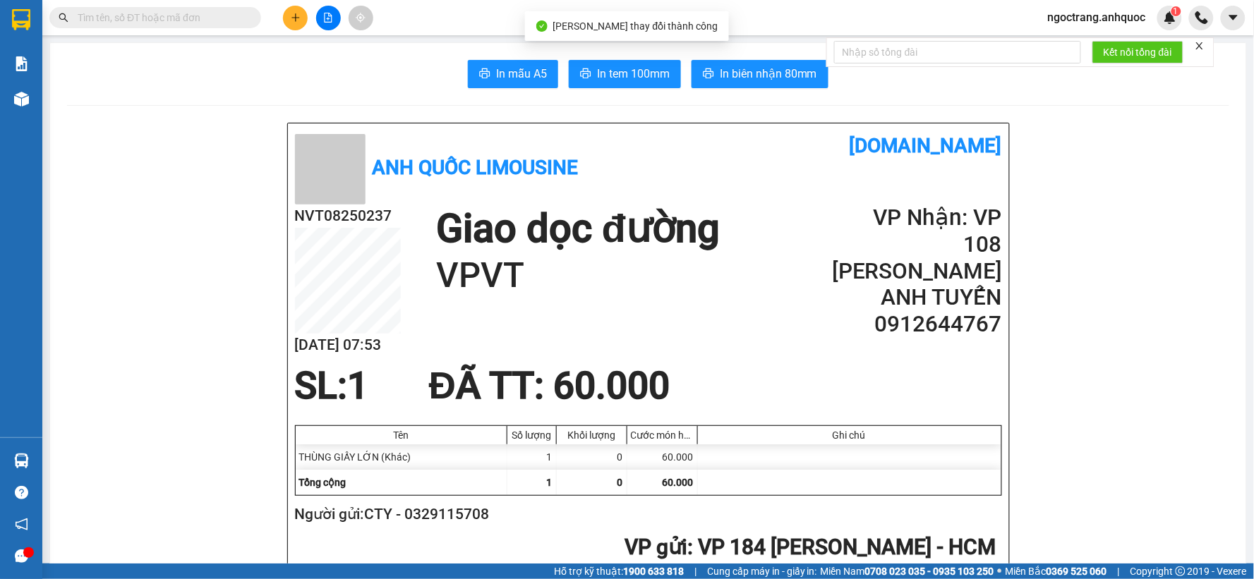
click at [763, 82] on span "In biên nhận 80mm" at bounding box center [768, 74] width 97 height 18
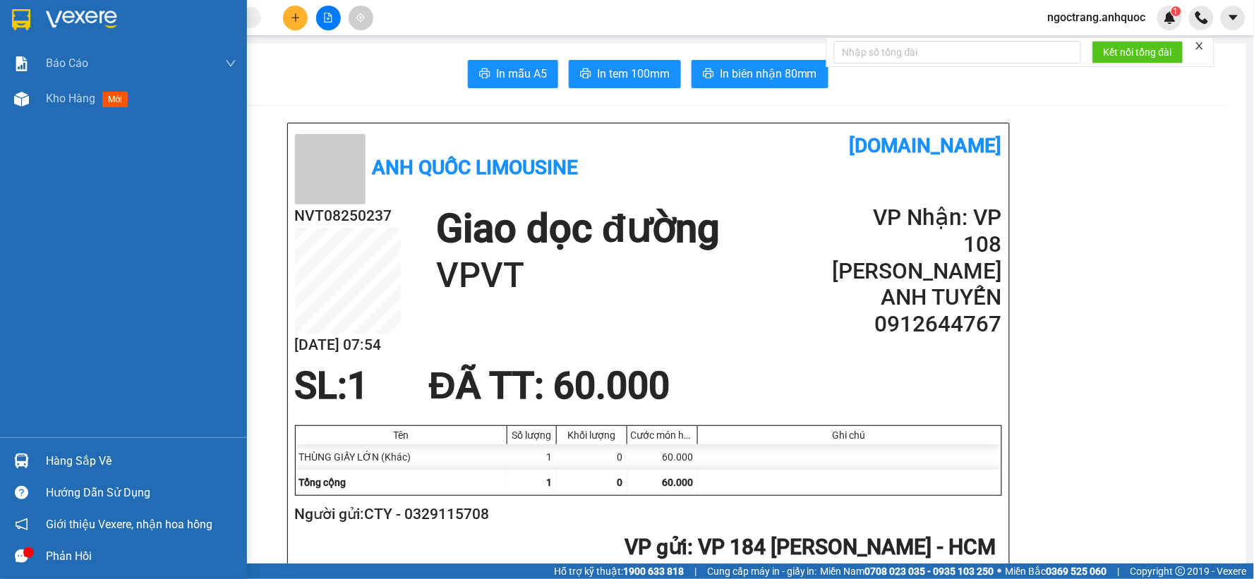
click at [54, 11] on img at bounding box center [81, 19] width 71 height 21
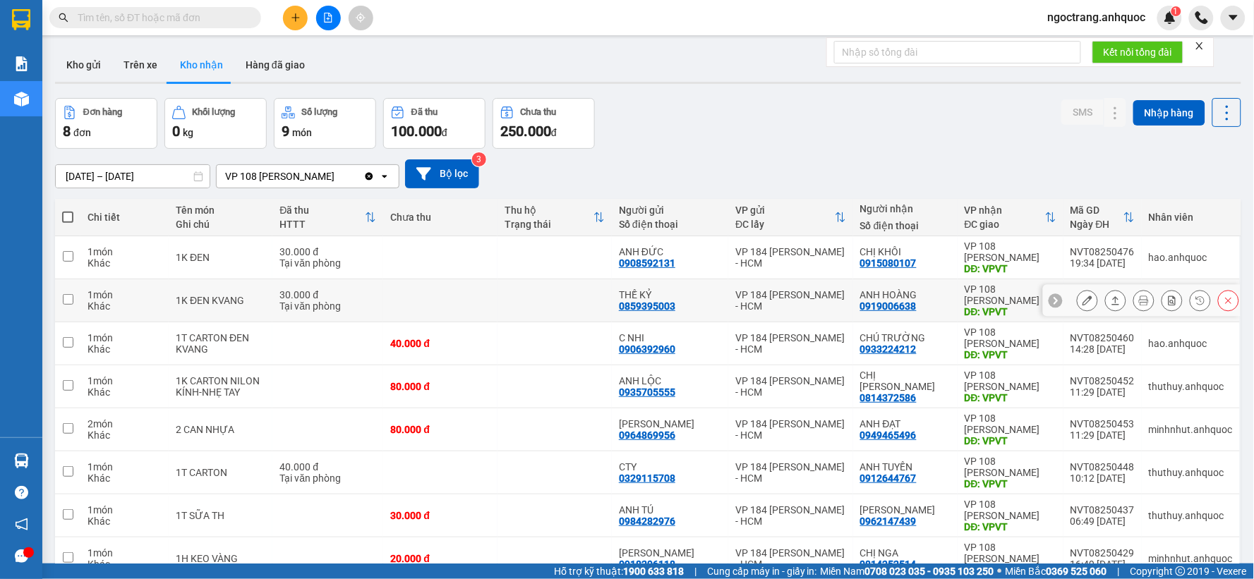
scroll to position [76, 0]
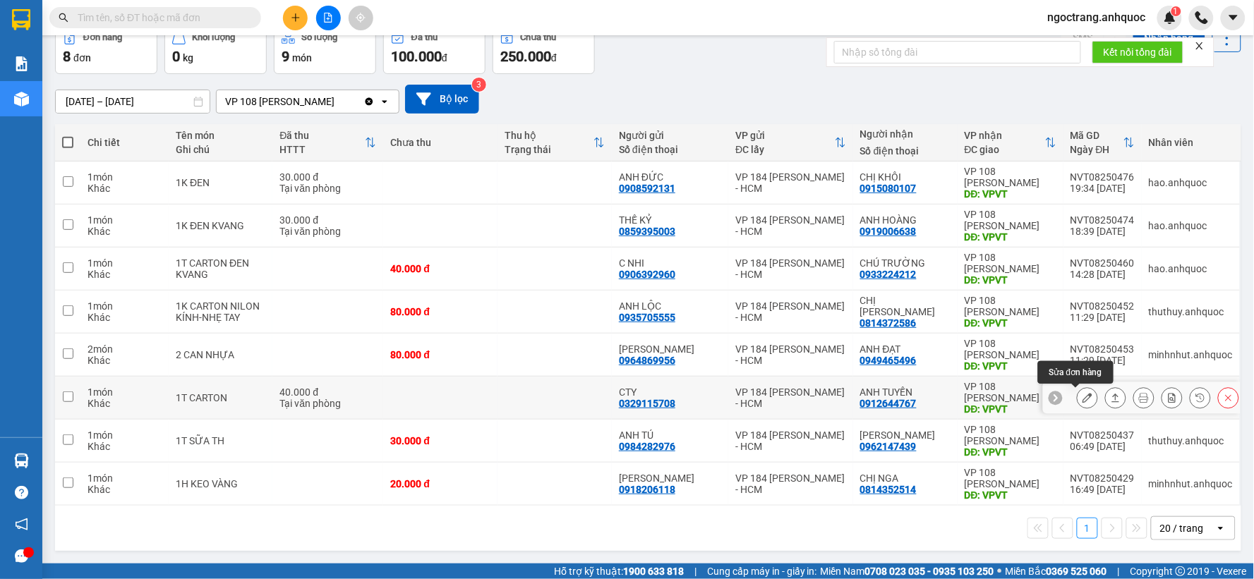
click at [1083, 397] on icon at bounding box center [1088, 398] width 10 height 10
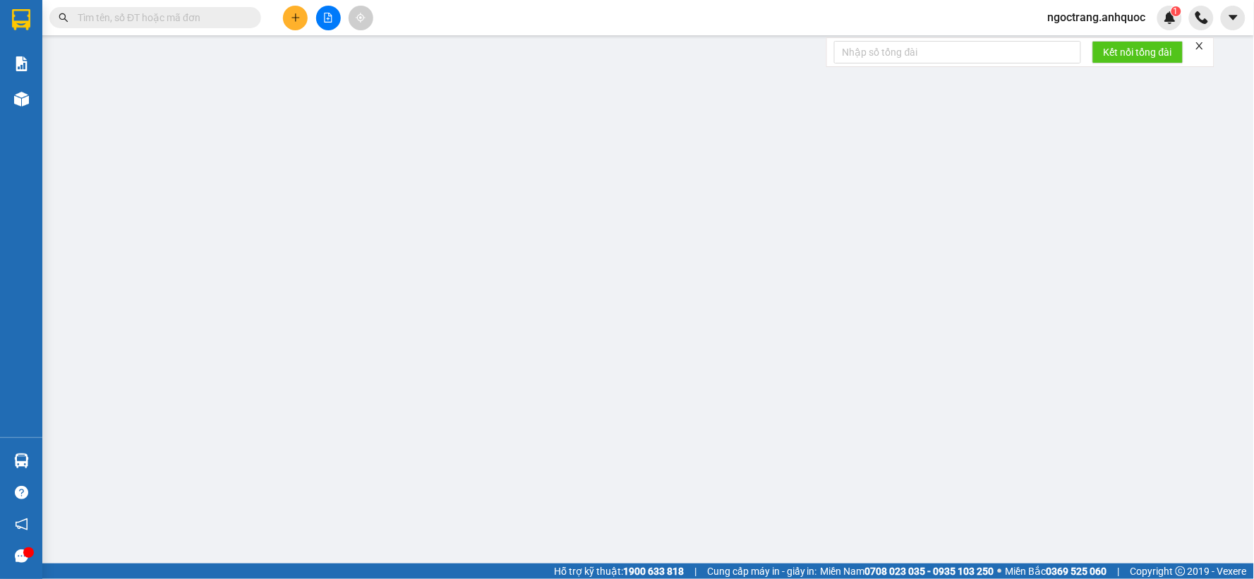
type input "0329115708"
type input "CTY"
type input "0912644767"
type input "ANH TUYẾN"
type input "VPVT"
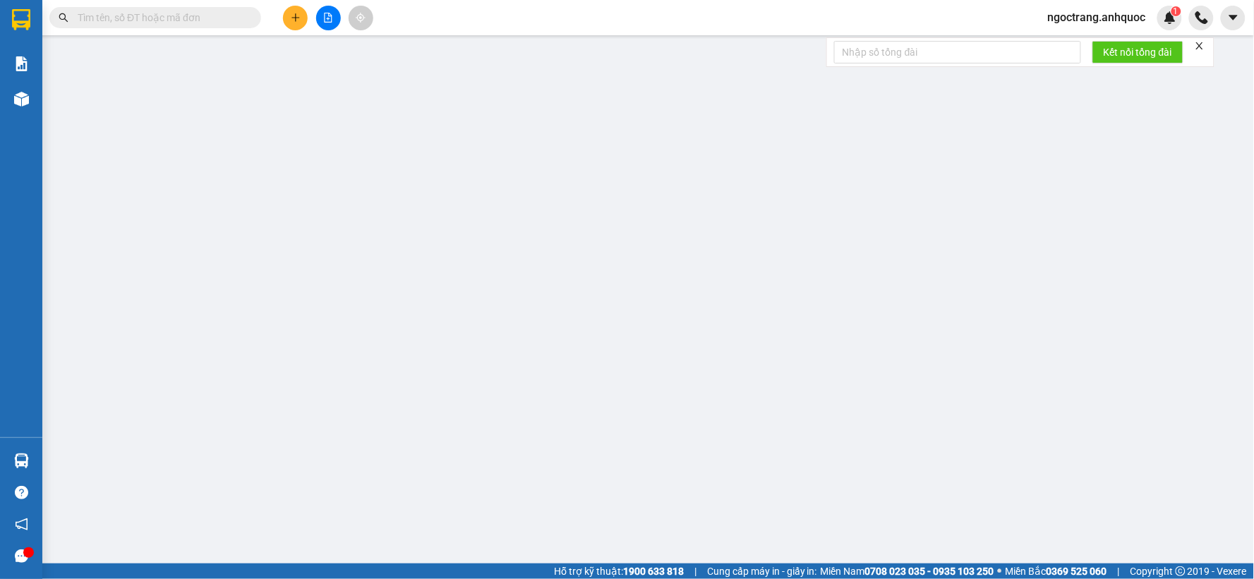
type input "CK SCB 15/8"
type input "40.000"
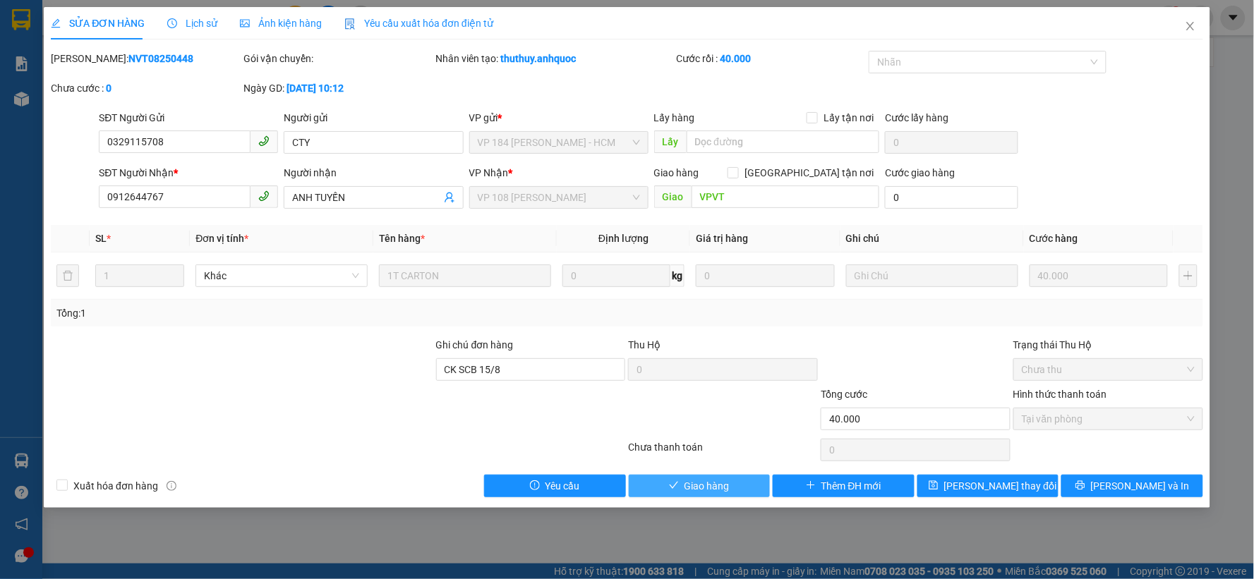
click at [707, 489] on span "Giao hàng" at bounding box center [707, 487] width 45 height 16
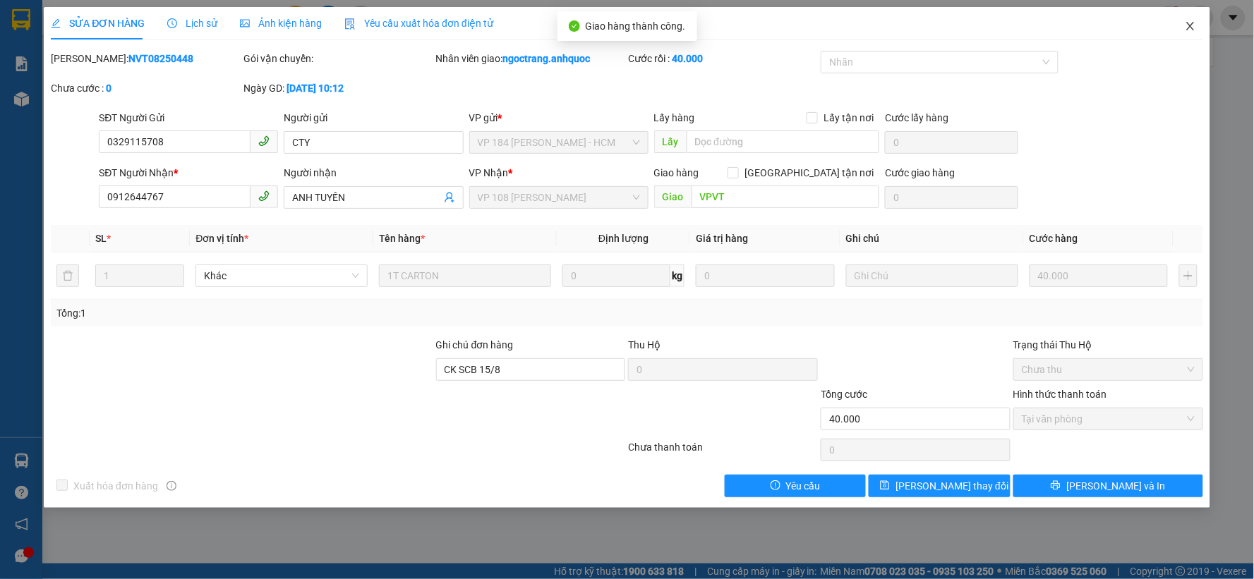
click at [1193, 25] on icon "close" at bounding box center [1190, 25] width 11 height 11
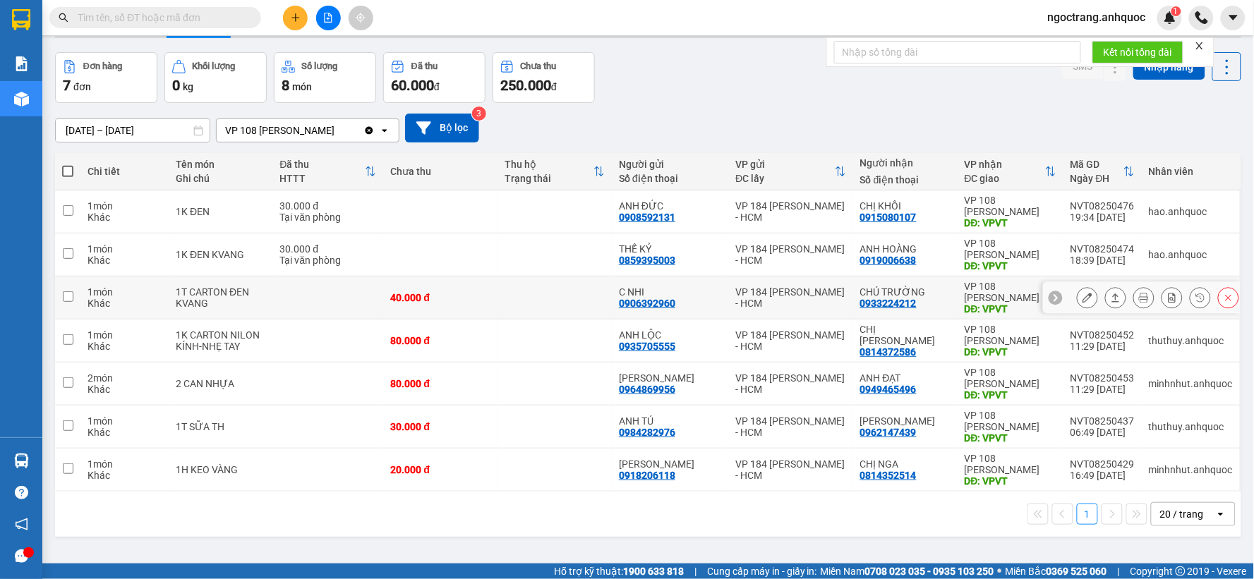
scroll to position [65, 0]
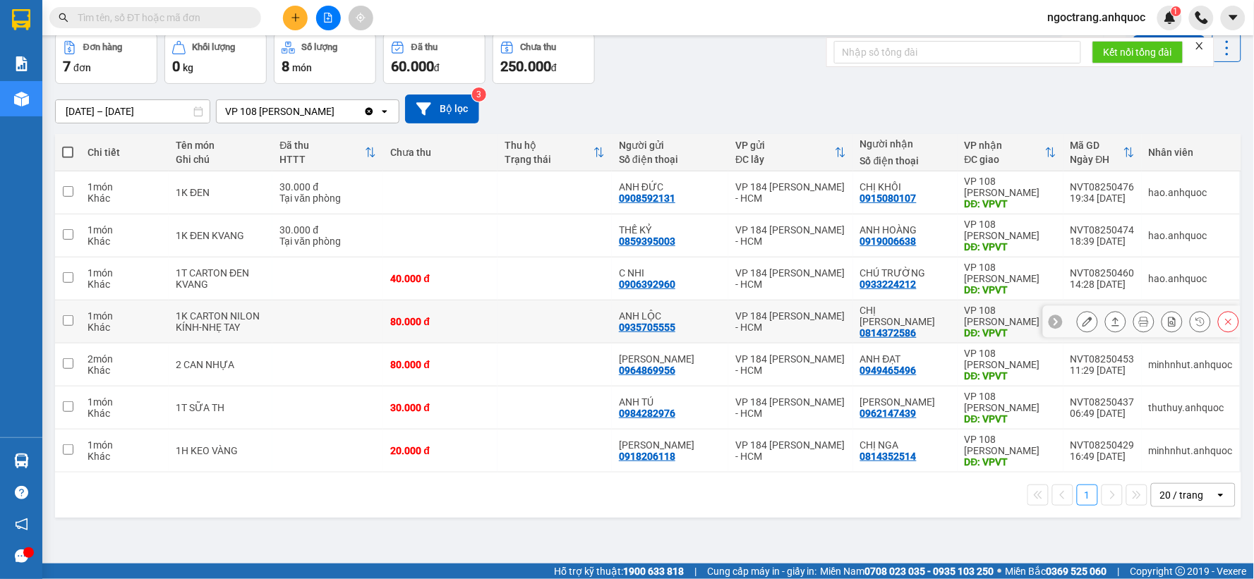
click at [519, 327] on td at bounding box center [555, 322] width 114 height 43
checkbox input "true"
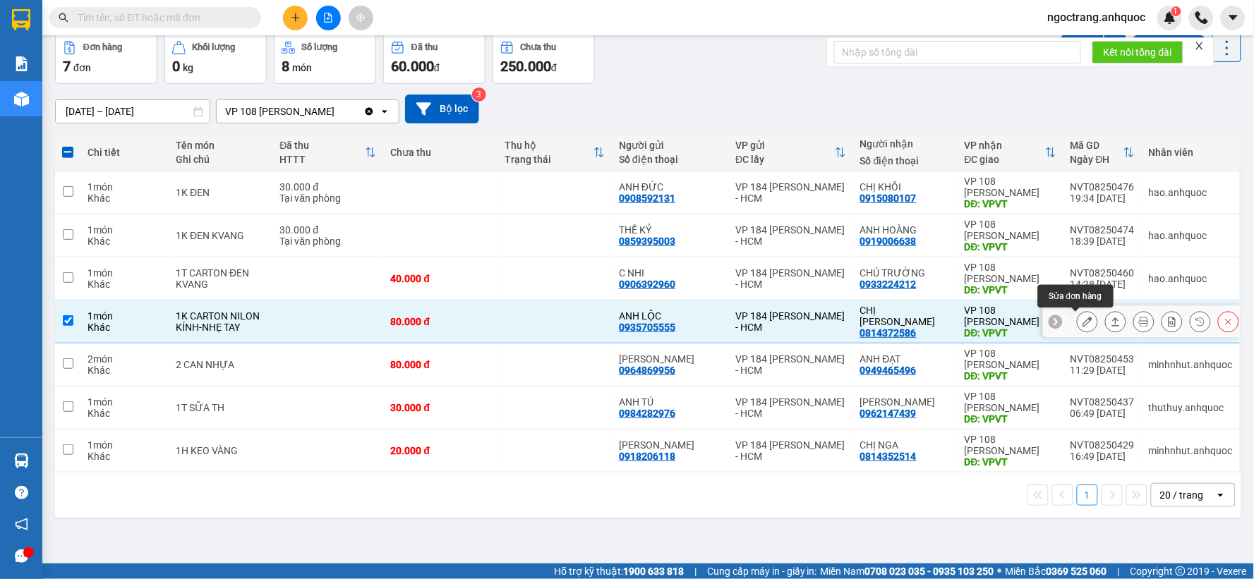
click at [1078, 323] on button at bounding box center [1088, 322] width 20 height 25
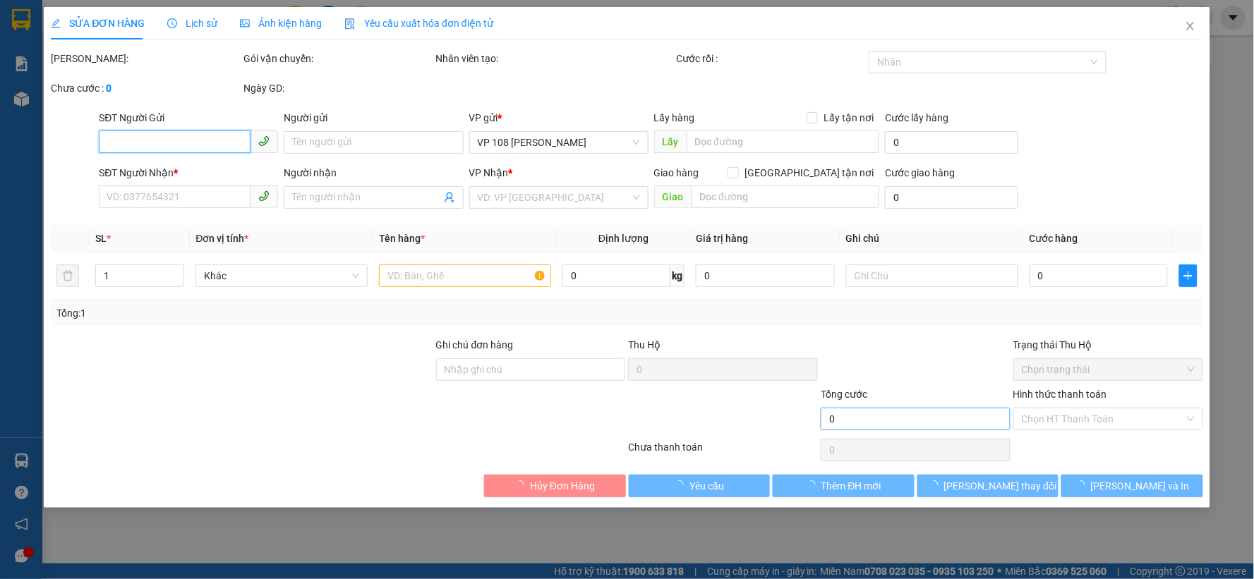
type input "0935705555"
type input "ANH LỘC"
type input "0814372586"
type input "CHỊ [PERSON_NAME]"
type input "VPVT"
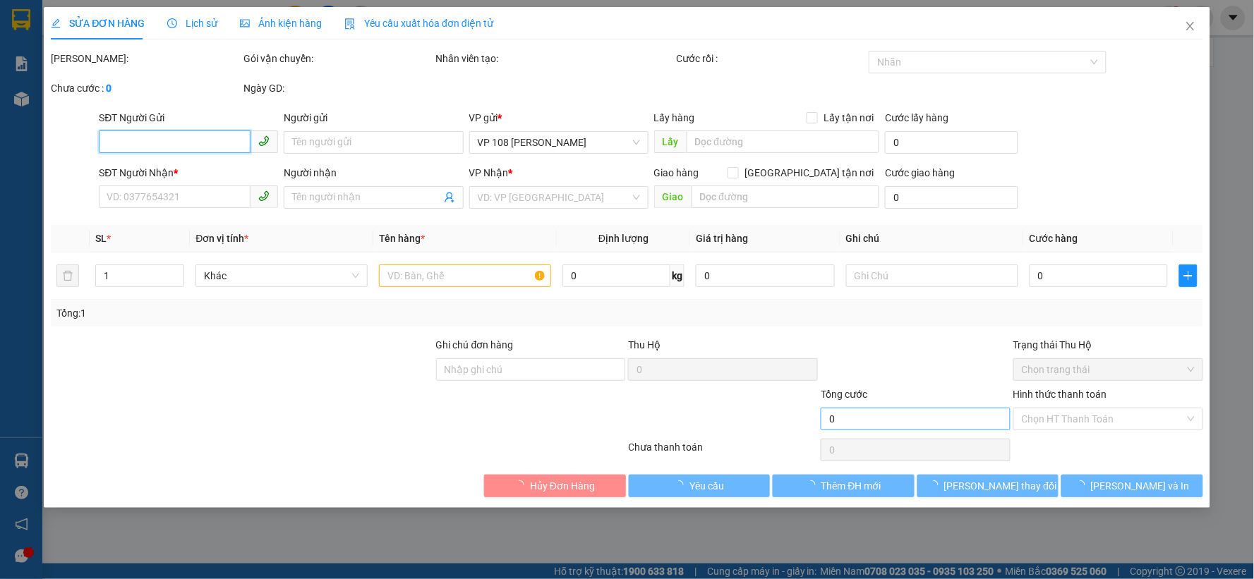
type input "CK SCB 15/8"
type input "80.000"
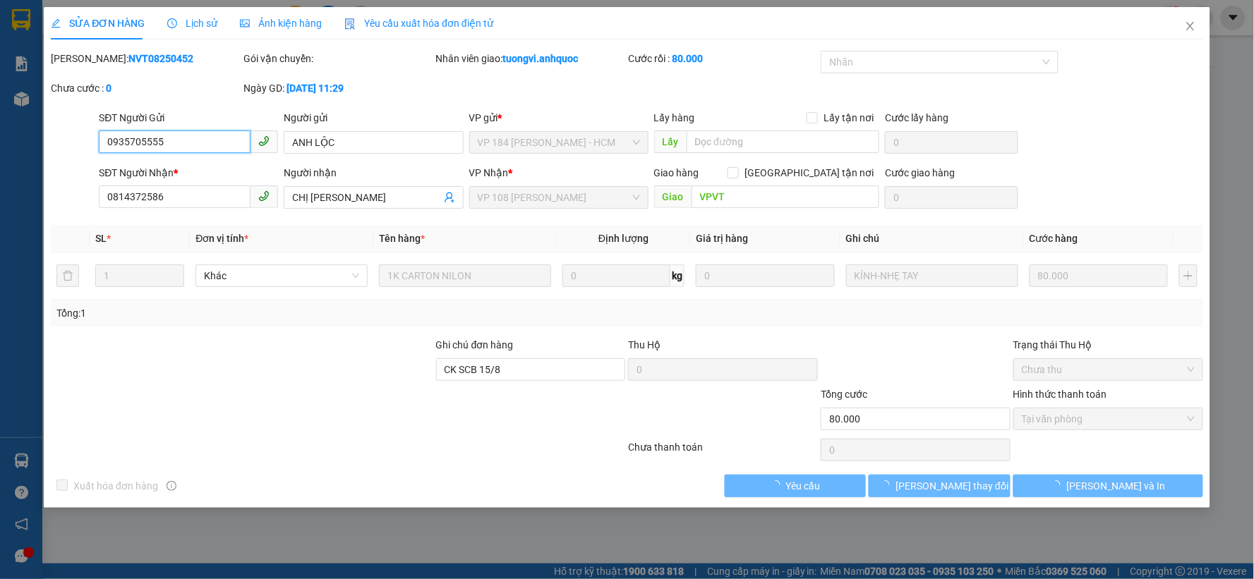
checkbox input "true"
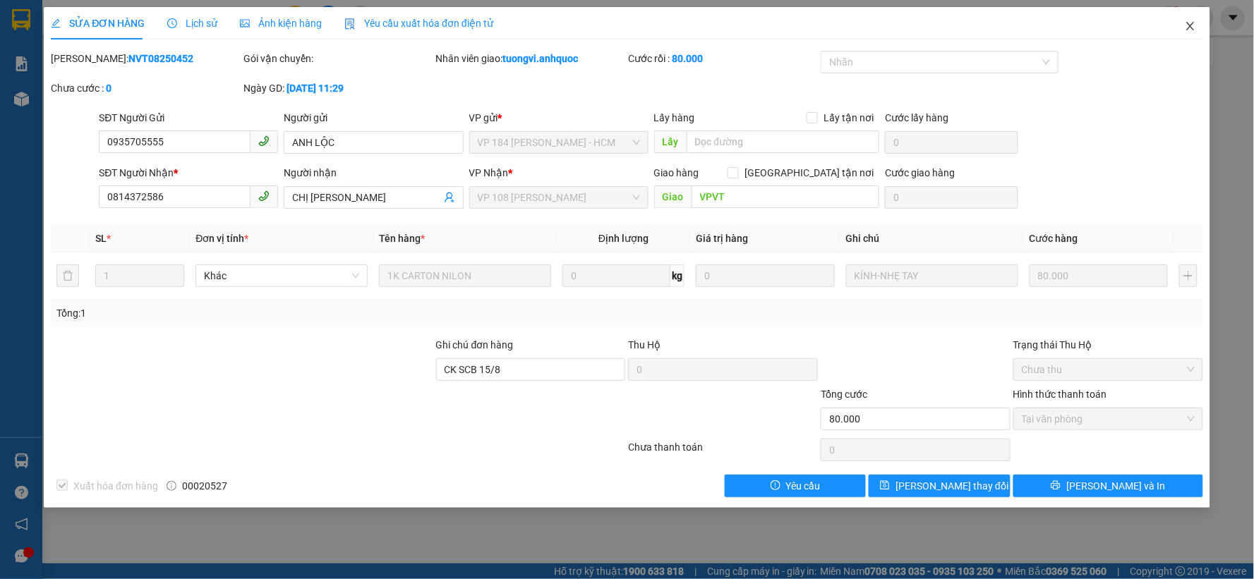
click at [1194, 28] on icon "close" at bounding box center [1190, 25] width 11 height 11
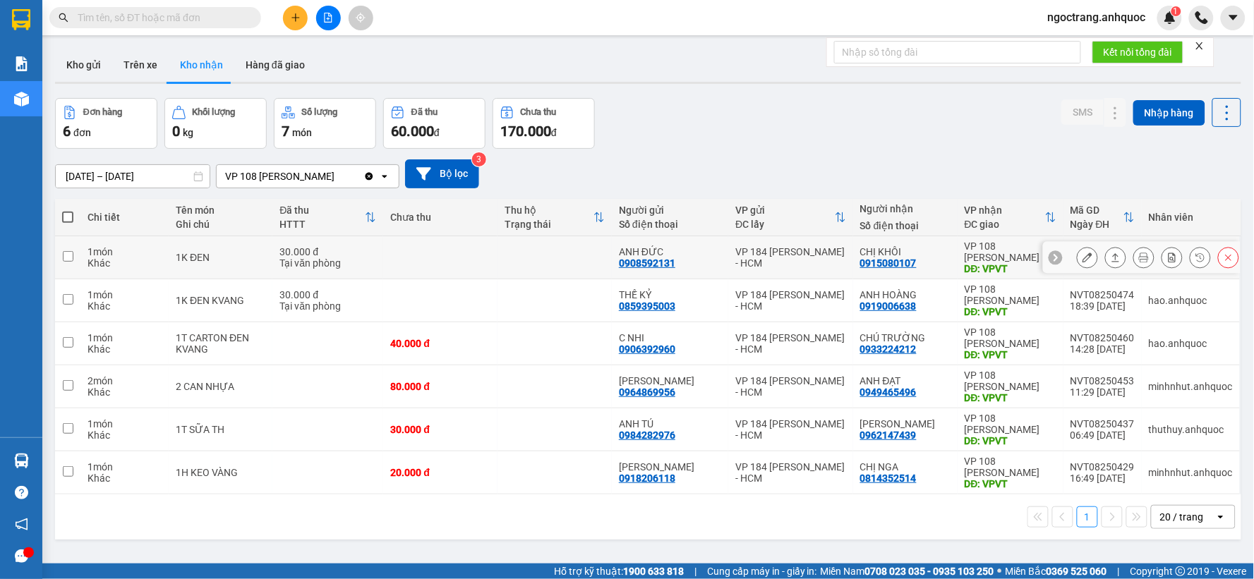
click at [488, 258] on td at bounding box center [440, 257] width 114 height 43
checkbox input "true"
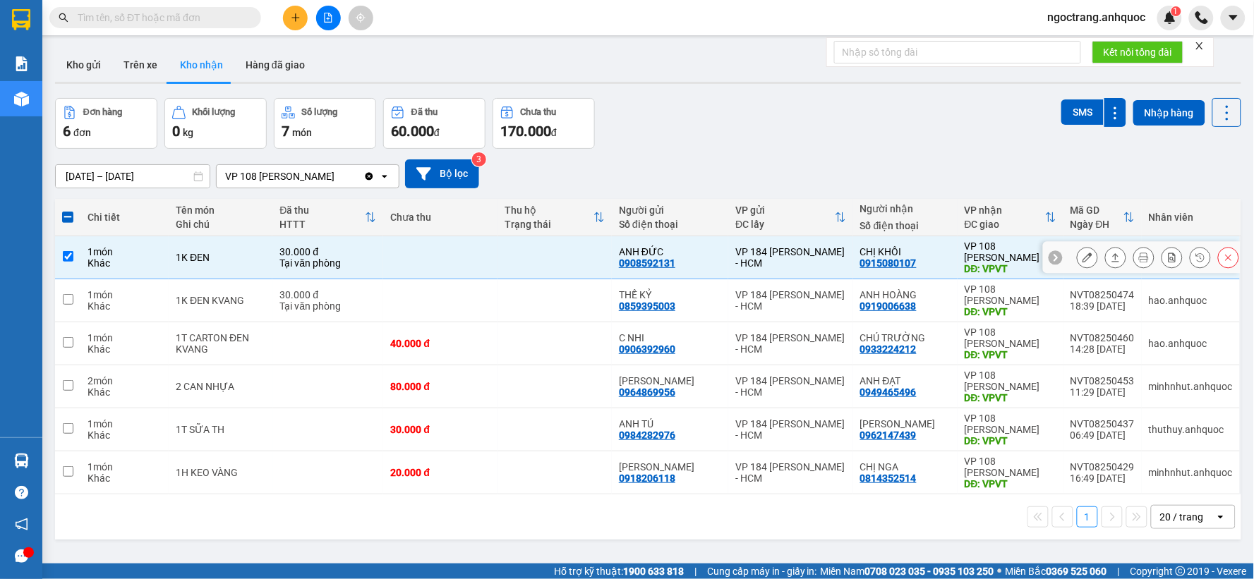
click at [1083, 258] on icon at bounding box center [1088, 258] width 10 height 10
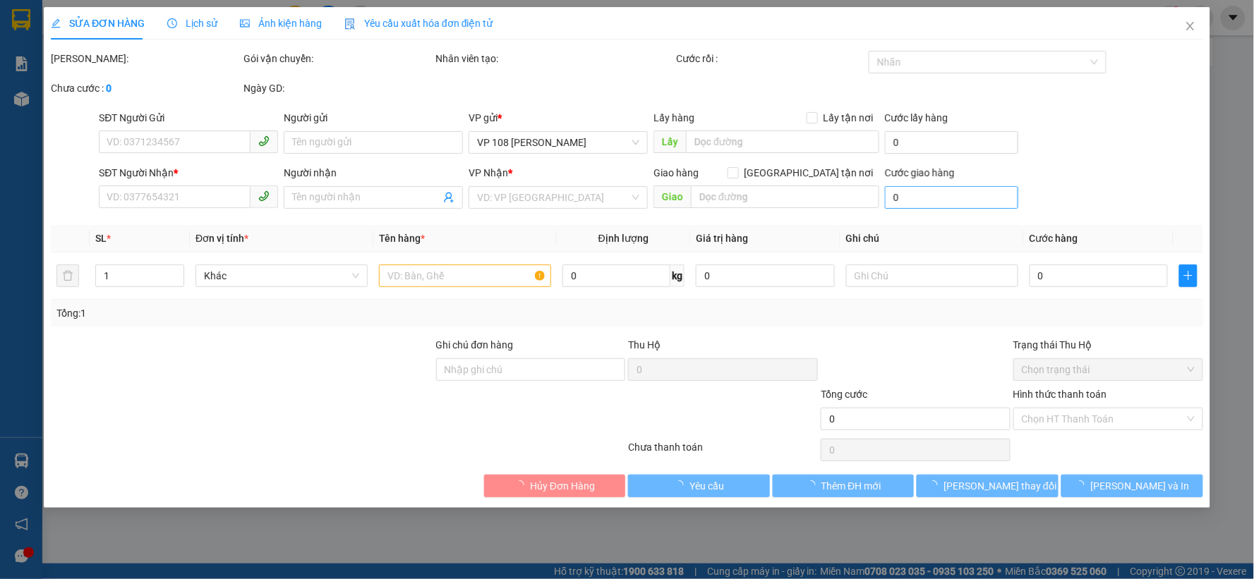
type input "0908592131"
type input "ANH ĐỨC"
type input "0915080107"
type input "CHỊ KHÔI"
type input "VPVT"
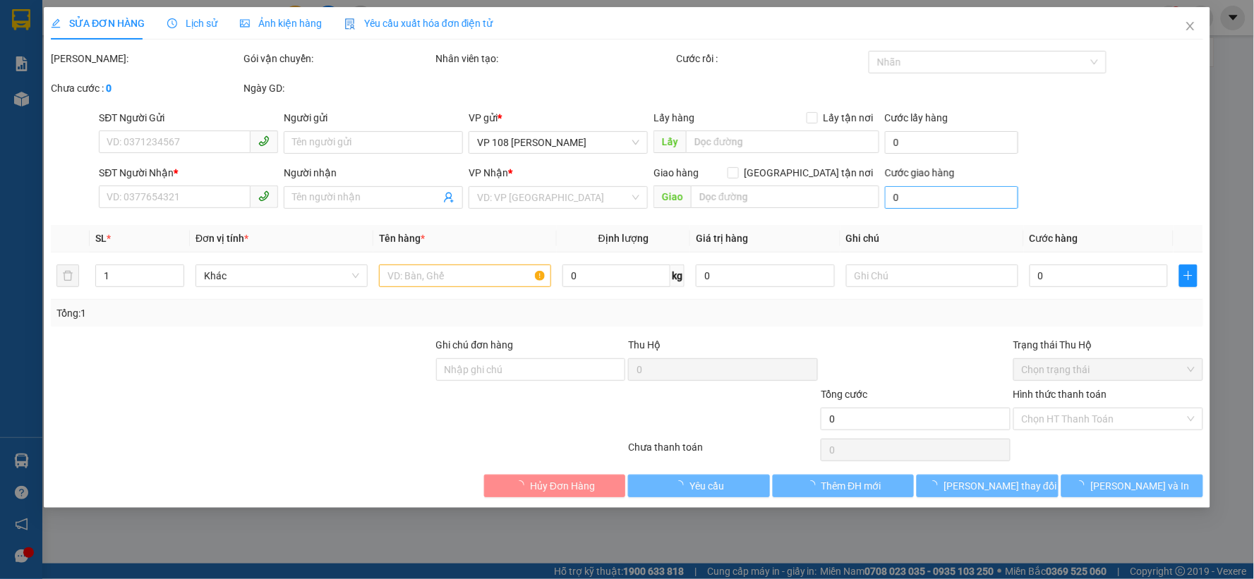
type input "TM 14/8 VP184 HẢO"
type input "30.000"
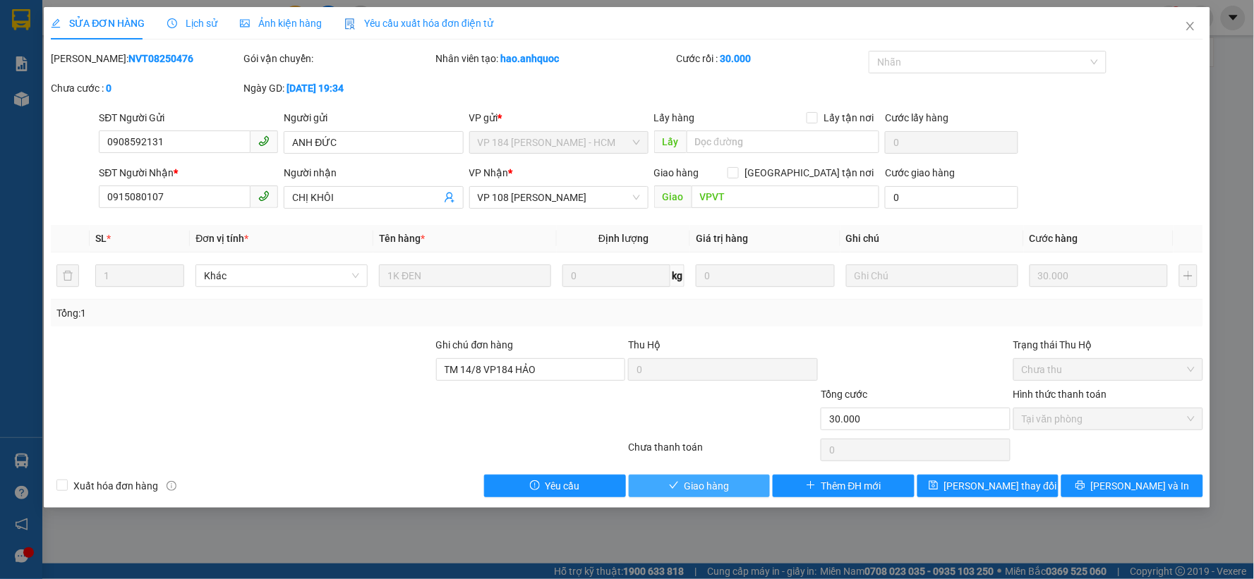
click at [702, 483] on span "Giao hàng" at bounding box center [707, 487] width 45 height 16
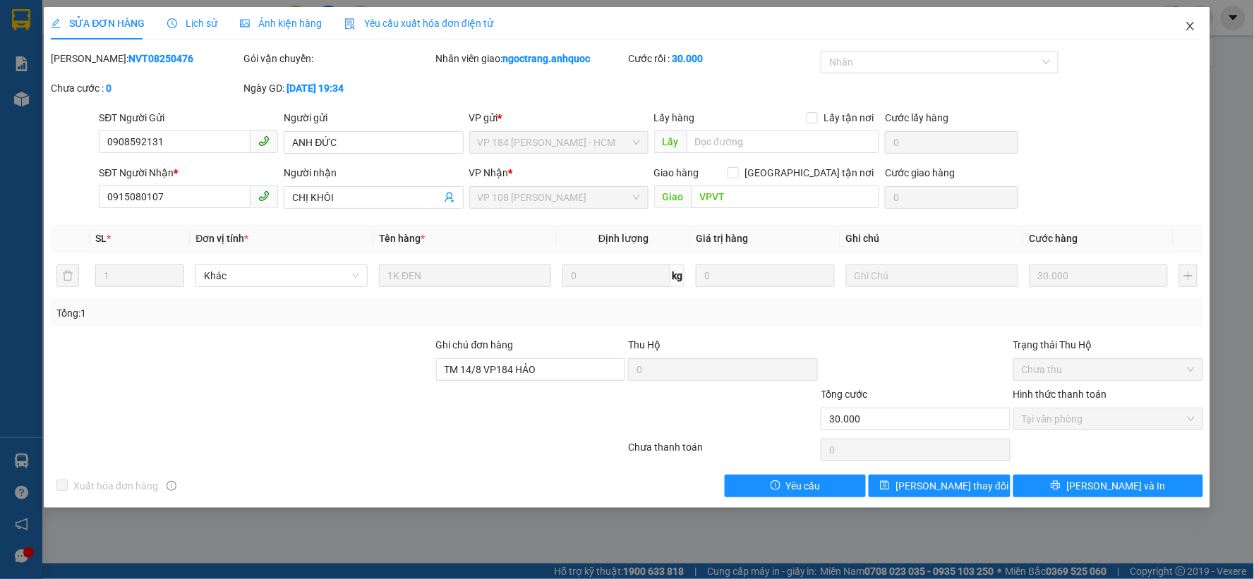
click at [1189, 29] on icon "close" at bounding box center [1190, 26] width 8 height 8
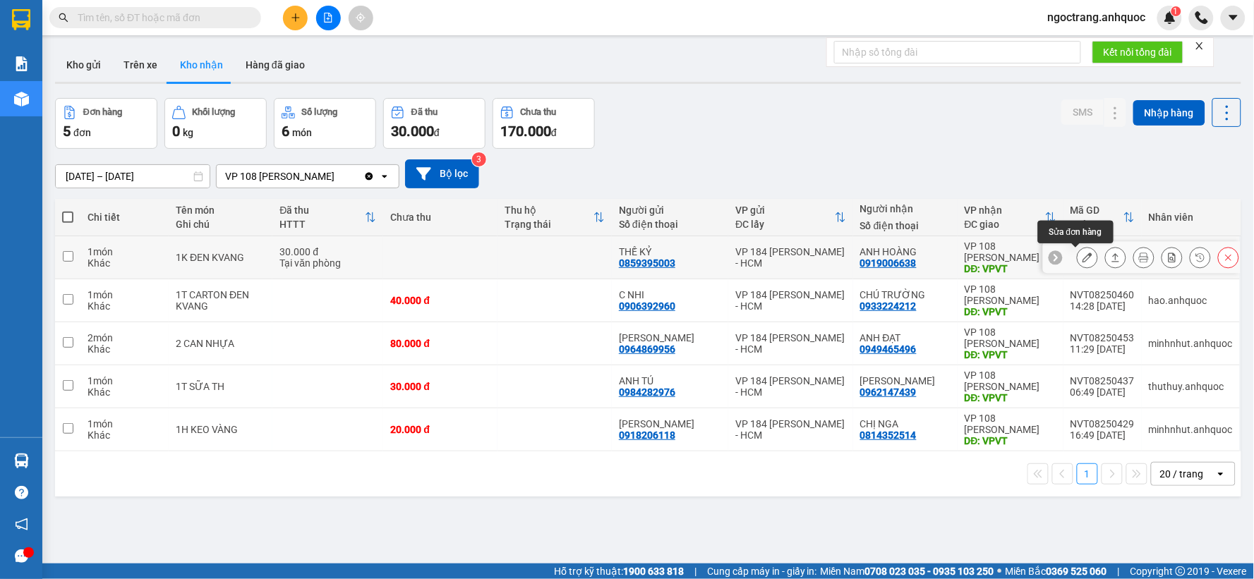
click at [1078, 259] on button at bounding box center [1088, 258] width 20 height 25
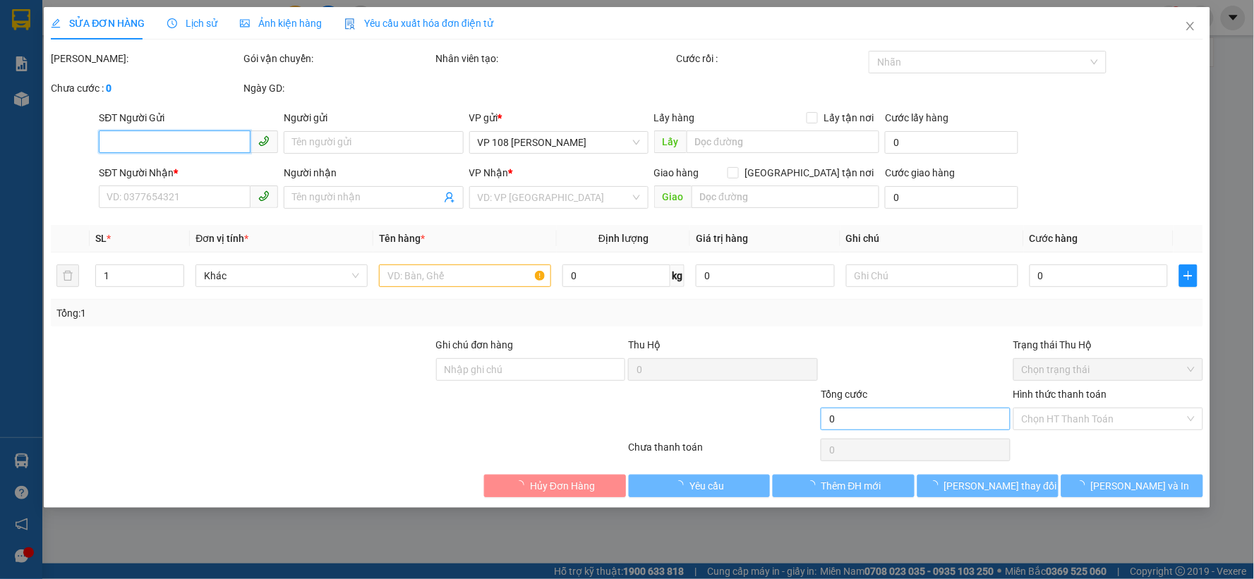
type input "0859395003"
type input "THẾ KỶ"
type input "0919006638"
type input "ANH HOÀNG"
type input "VPVT"
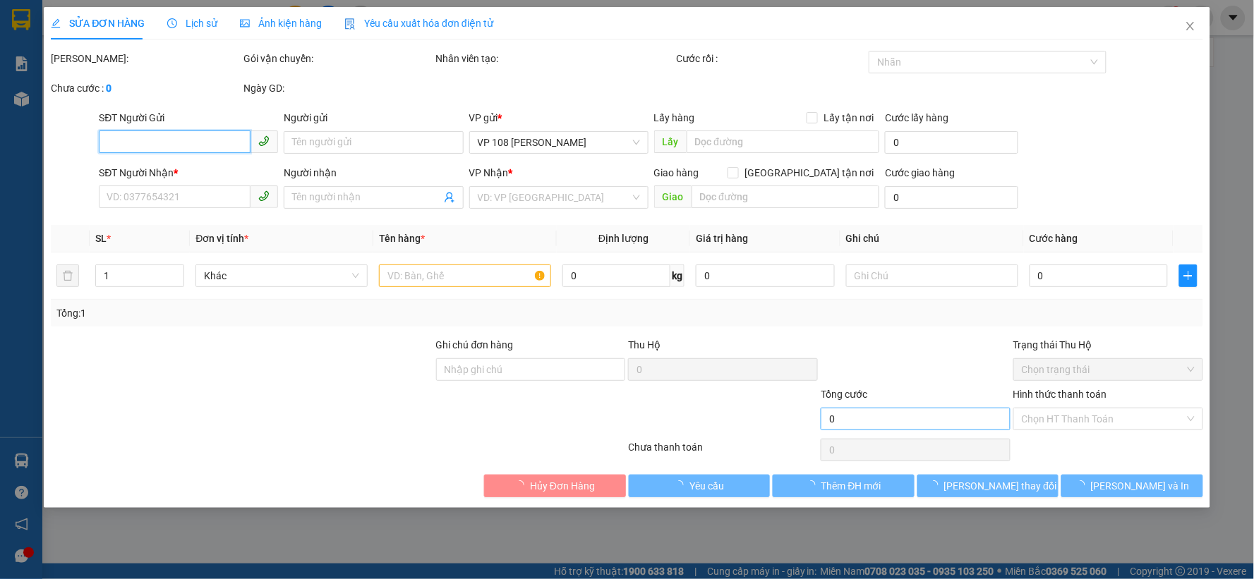
type input "TM 14/8 VP 184 HẢO"
type input "30.000"
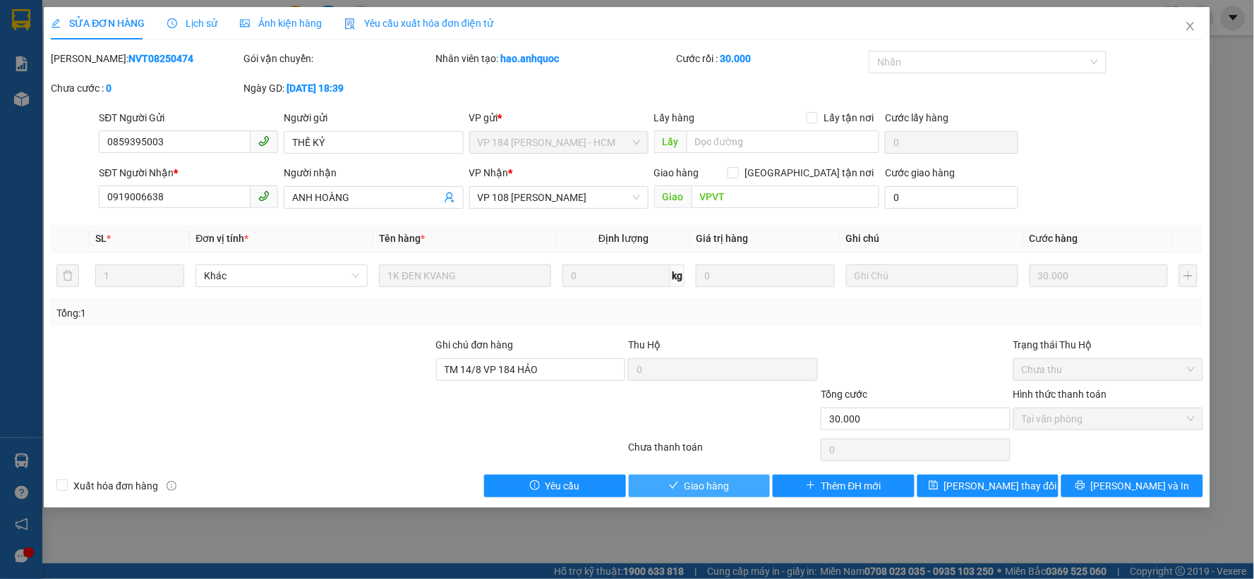
click at [707, 488] on span "Giao hàng" at bounding box center [707, 487] width 45 height 16
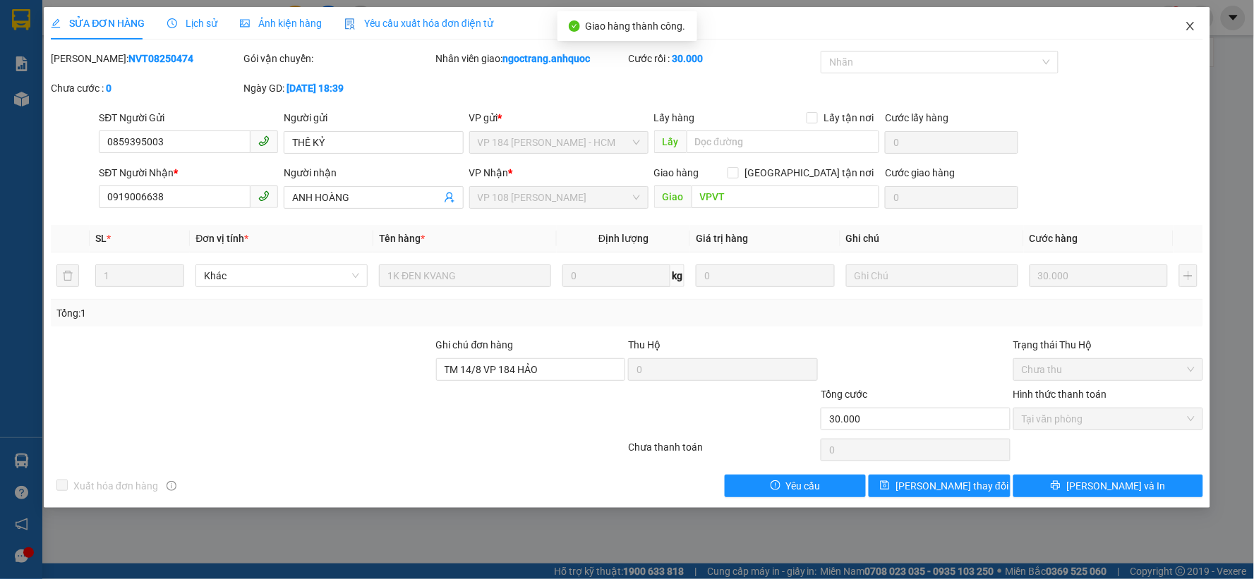
click at [1188, 30] on icon "close" at bounding box center [1190, 26] width 8 height 8
